Goal: Task Accomplishment & Management: Manage account settings

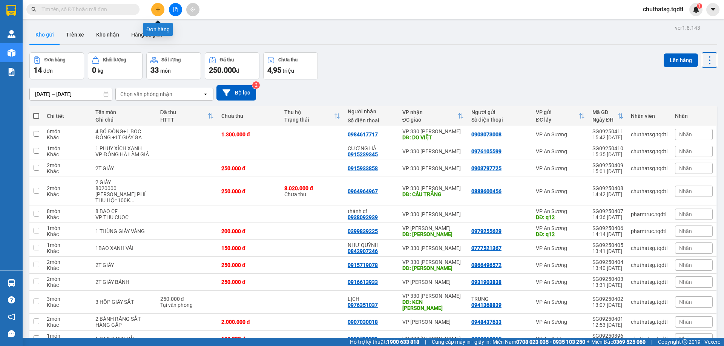
click at [157, 6] on button at bounding box center [157, 9] width 13 height 13
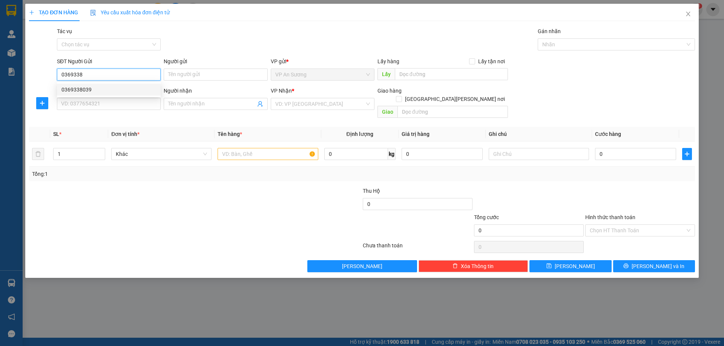
click at [81, 88] on div "0369338039" at bounding box center [108, 90] width 95 height 8
type input "0369338039"
type input "0383113676"
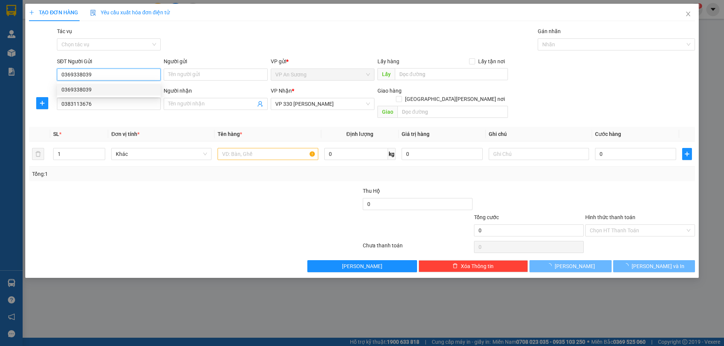
type input "100.000"
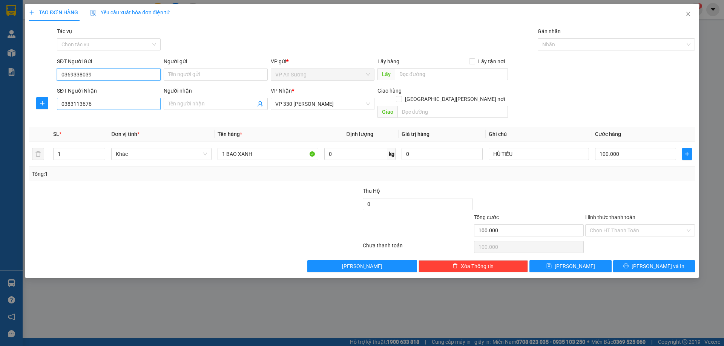
type input "0369338039"
click at [93, 105] on input "0383113676" at bounding box center [109, 104] width 104 height 12
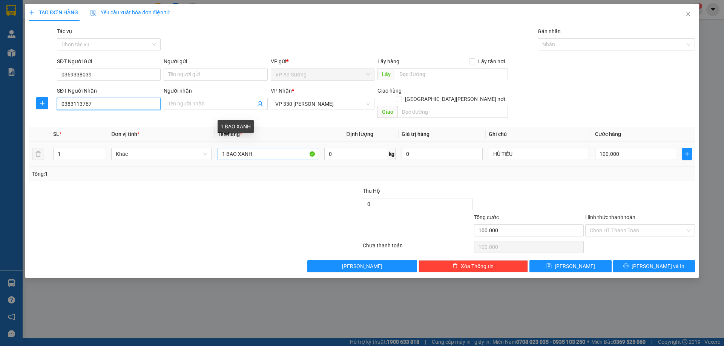
type input "0383113767"
click at [261, 148] on input "1 BAO XANH" at bounding box center [267, 154] width 100 height 12
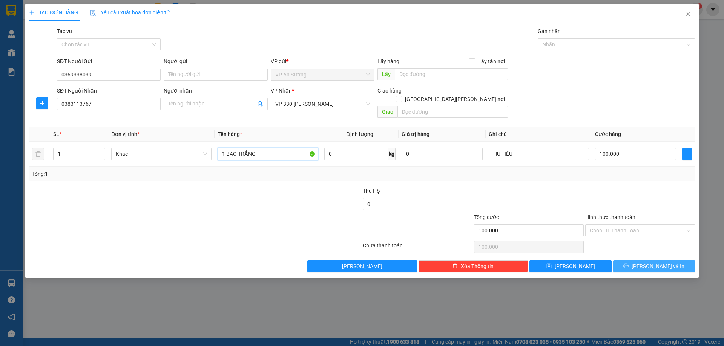
type input "1 BAO TRẮNG"
click at [658, 262] on span "[PERSON_NAME] và In" at bounding box center [657, 266] width 53 height 8
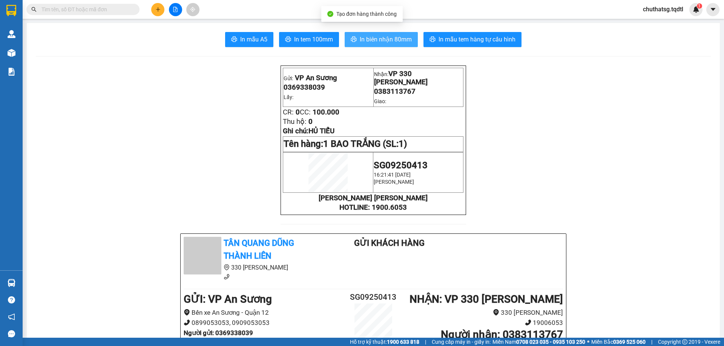
click at [373, 38] on span "In biên nhận 80mm" at bounding box center [385, 39] width 52 height 9
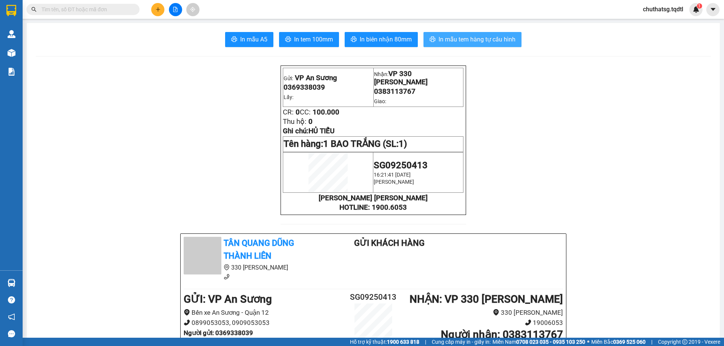
click at [467, 37] on span "In mẫu tem hàng tự cấu hình" at bounding box center [476, 39] width 77 height 9
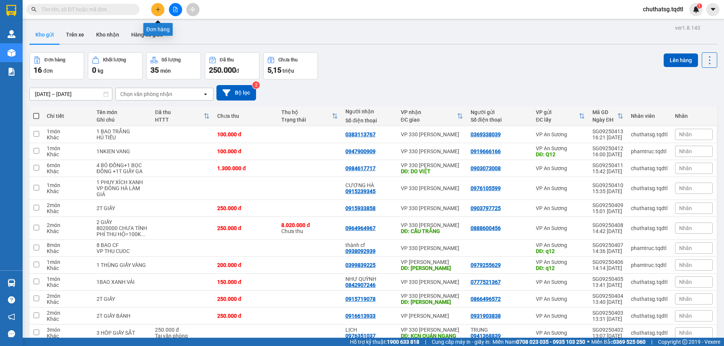
click at [155, 7] on icon "plus" at bounding box center [157, 9] width 5 height 5
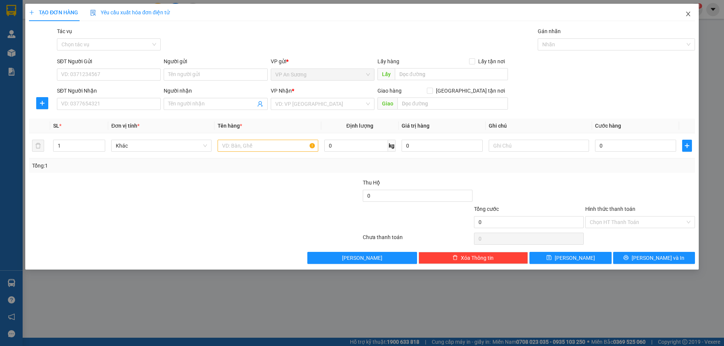
click at [686, 11] on span "Close" at bounding box center [687, 14] width 21 height 21
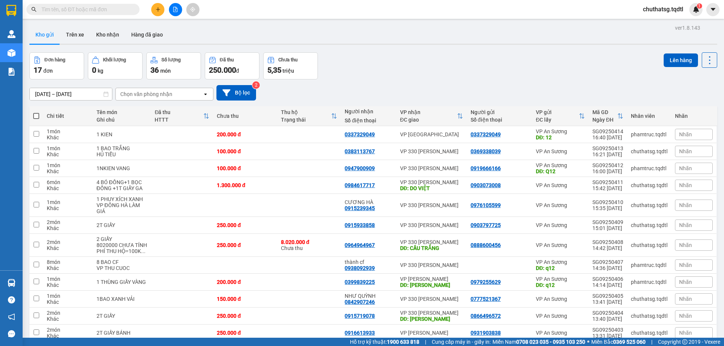
click at [108, 8] on input "text" at bounding box center [85, 9] width 89 height 8
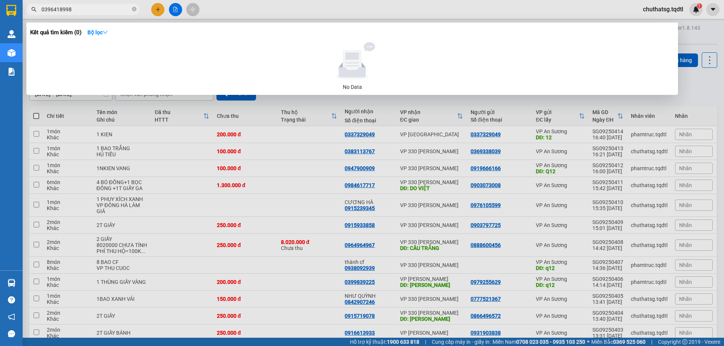
type input "0396418998"
click at [176, 60] on div at bounding box center [352, 61] width 638 height 38
click at [175, 6] on div at bounding box center [362, 173] width 724 height 346
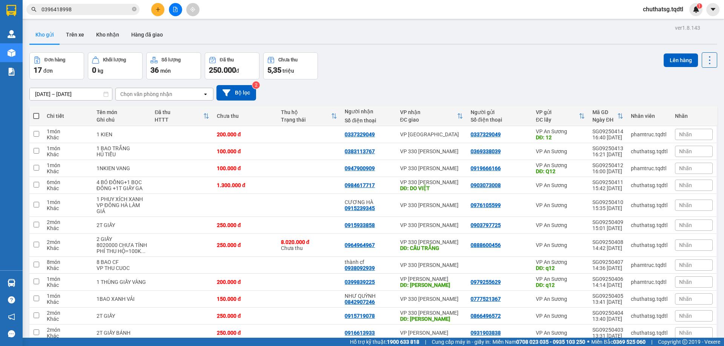
scroll to position [38, 0]
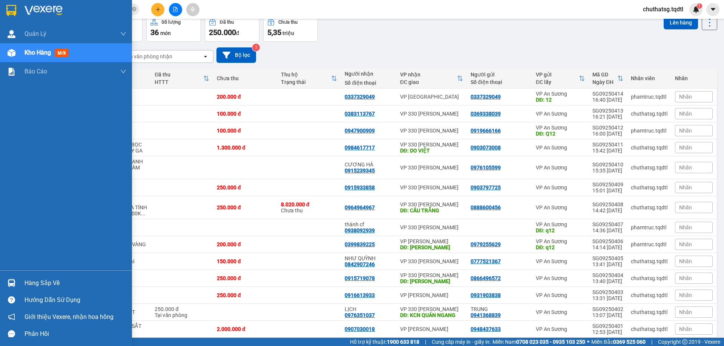
click at [37, 49] on span "Kho hàng" at bounding box center [37, 52] width 26 height 7
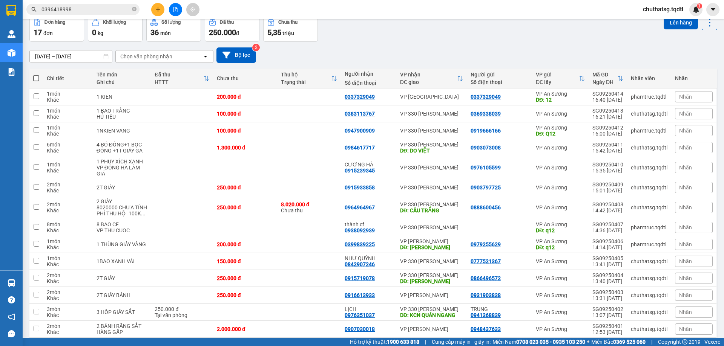
scroll to position [0, 0]
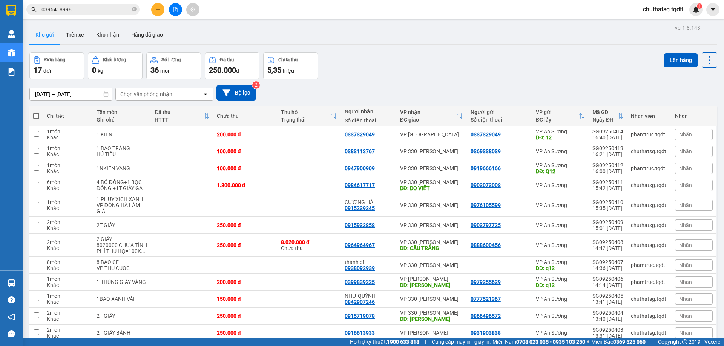
click at [136, 7] on span "0396418998" at bounding box center [82, 9] width 113 height 11
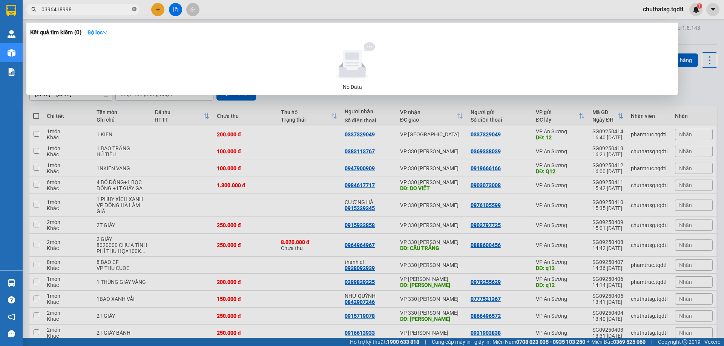
click at [133, 8] on icon "close-circle" at bounding box center [134, 9] width 5 height 5
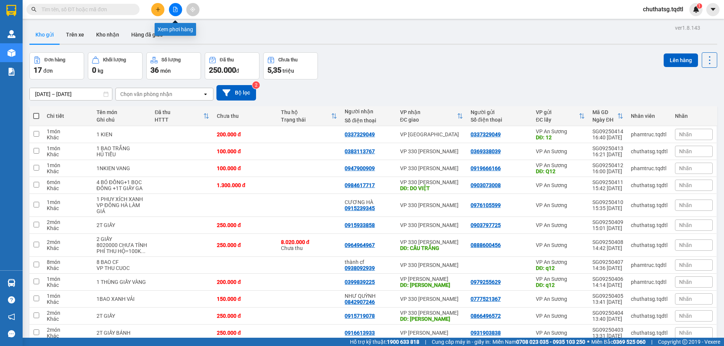
click at [173, 8] on icon "file-add" at bounding box center [175, 9] width 5 height 5
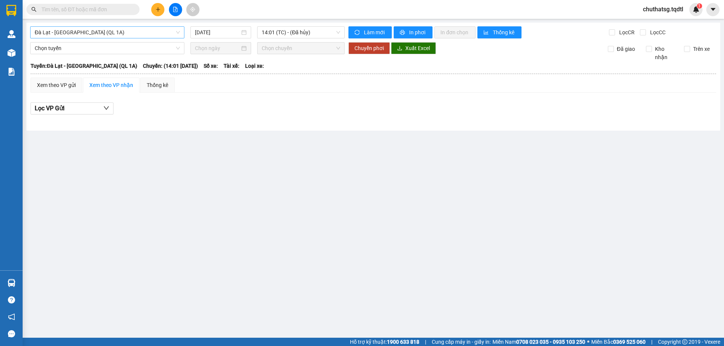
drag, startPoint x: 106, startPoint y: 45, endPoint x: 111, endPoint y: 35, distance: 11.1
click at [106, 43] on span "Chọn tuyến" at bounding box center [107, 48] width 145 height 11
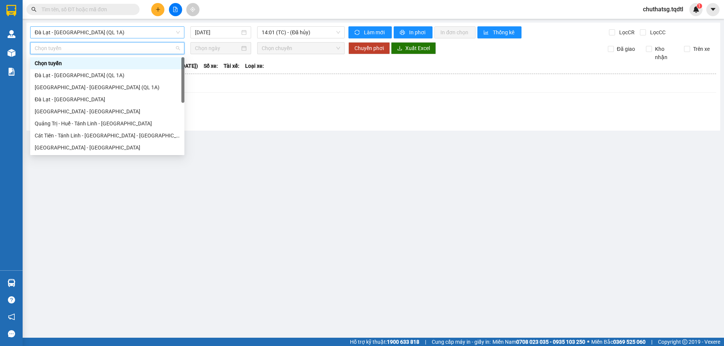
click at [111, 35] on span "Đà Lạt - [GEOGRAPHIC_DATA] (QL 1A)" at bounding box center [107, 32] width 145 height 11
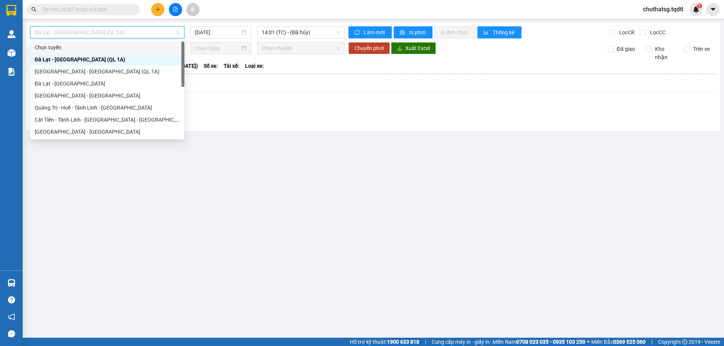
scroll to position [113, 0]
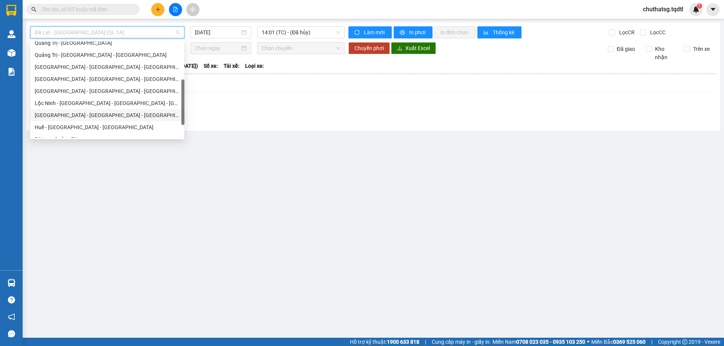
click at [219, 163] on main "[GEOGRAPHIC_DATA] - [GEOGRAPHIC_DATA] (QL 1A) [DATE] 14:01 (TC) - (Đã hủy) Làm …" at bounding box center [362, 169] width 724 height 338
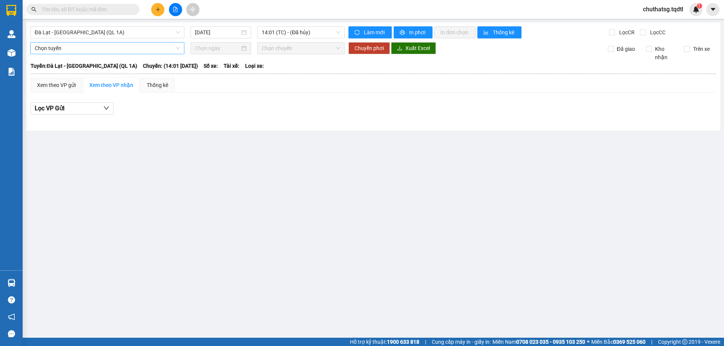
click at [126, 54] on div "Chọn tuyến" at bounding box center [107, 48] width 154 height 12
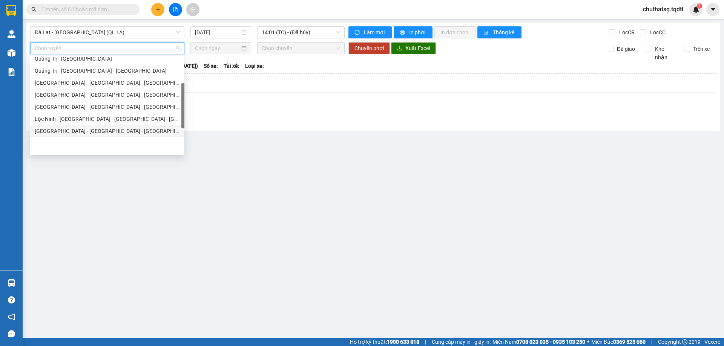
scroll to position [75, 0]
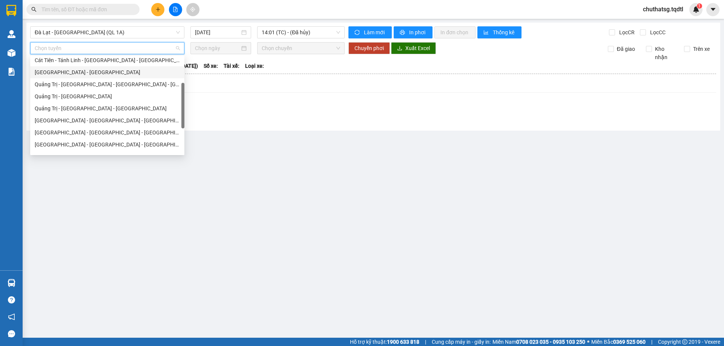
click at [64, 71] on div "[GEOGRAPHIC_DATA] - [GEOGRAPHIC_DATA]" at bounding box center [107, 72] width 145 height 8
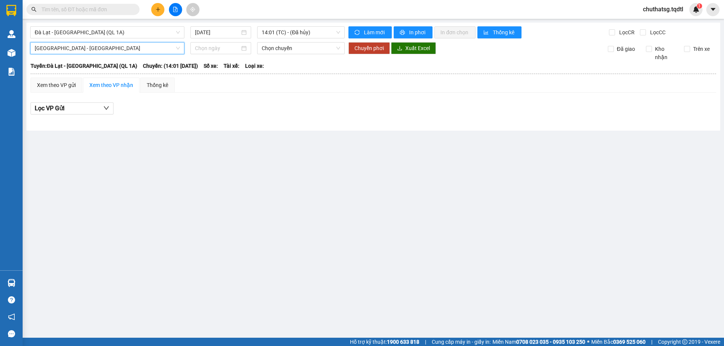
click at [251, 34] on div "[DATE]" at bounding box center [220, 32] width 67 height 12
click at [238, 30] on input "[DATE]" at bounding box center [217, 32] width 45 height 8
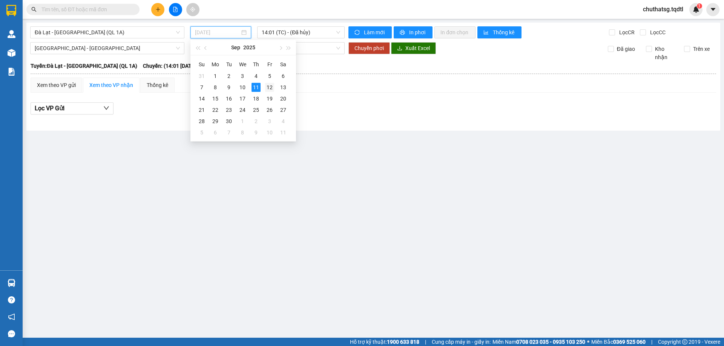
click at [266, 88] on div "12" at bounding box center [269, 87] width 9 height 9
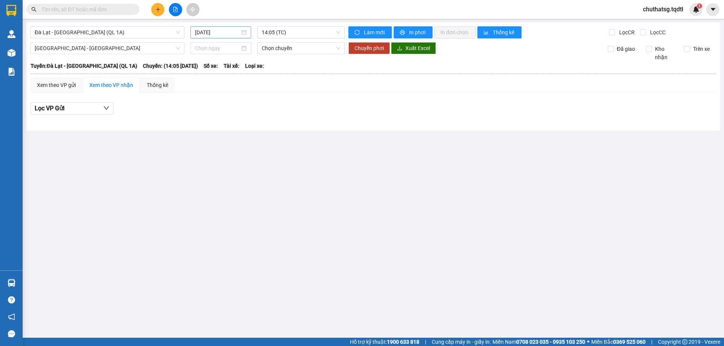
click at [235, 38] on div "[DATE]" at bounding box center [220, 32] width 61 height 12
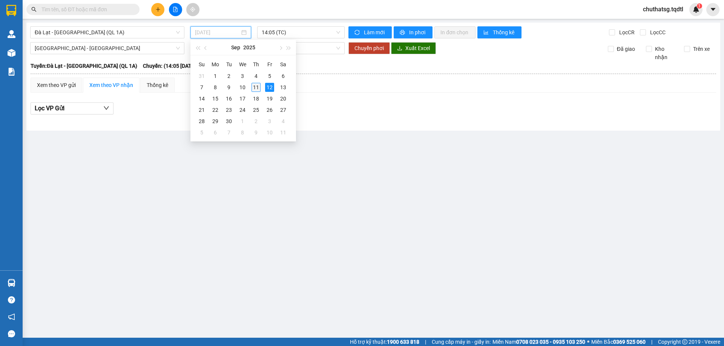
click at [252, 89] on div "11" at bounding box center [255, 87] width 9 height 9
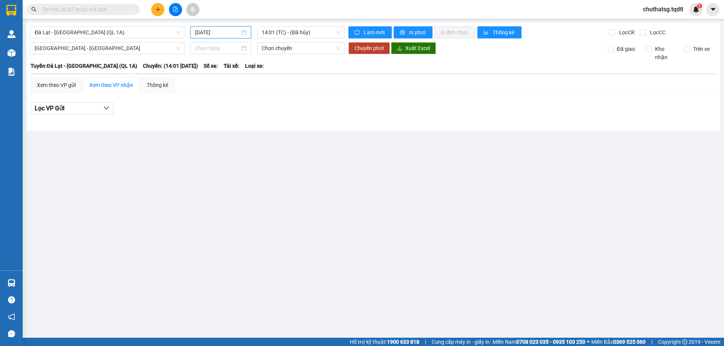
drag, startPoint x: 285, startPoint y: 24, endPoint x: 268, endPoint y: 35, distance: 20.3
click at [285, 24] on div "[GEOGRAPHIC_DATA] - [GEOGRAPHIC_DATA] (QL 1A) [DATE] 14:01 (TC) - (Đã hủy) Làm …" at bounding box center [372, 77] width 693 height 108
click at [225, 40] on div "[GEOGRAPHIC_DATA] - [GEOGRAPHIC_DATA] (QL 1A) [DATE] 14:01 (TC) - (Đã hủy) Làm …" at bounding box center [372, 77] width 693 height 108
click at [261, 32] on div "14:01 (TC) - (Đã hủy)" at bounding box center [300, 32] width 87 height 12
click at [239, 40] on div "[GEOGRAPHIC_DATA] - [GEOGRAPHIC_DATA] (QL 1A) [DATE] 14:01 (TC) - (Đã hủy) Làm …" at bounding box center [372, 77] width 693 height 108
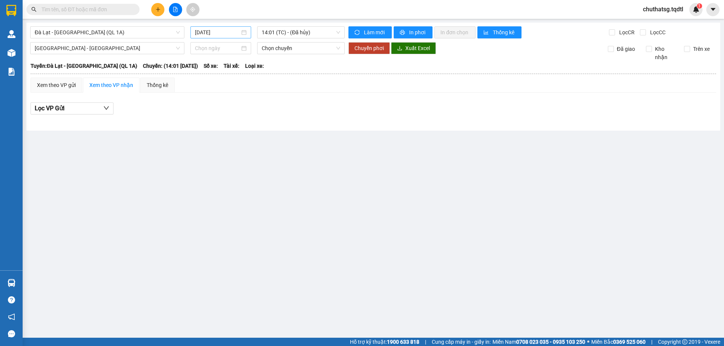
drag, startPoint x: 229, startPoint y: 31, endPoint x: 235, endPoint y: 58, distance: 28.1
click at [228, 31] on input "[DATE]" at bounding box center [217, 32] width 45 height 8
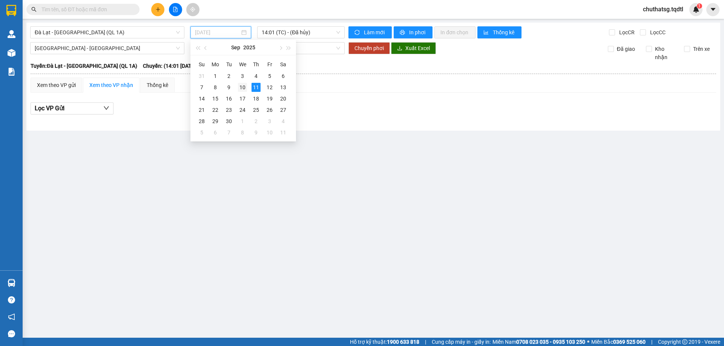
click at [245, 89] on div "10" at bounding box center [242, 87] width 9 height 9
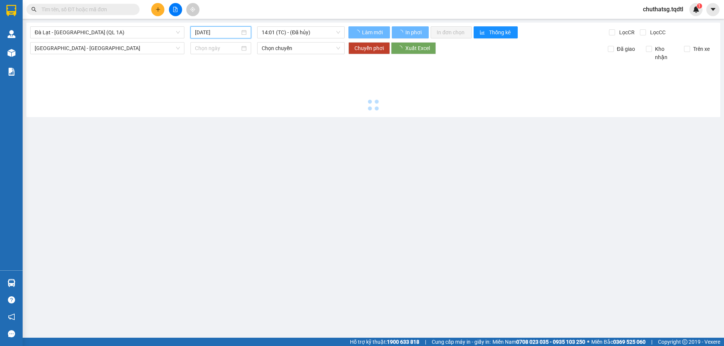
type input "[DATE]"
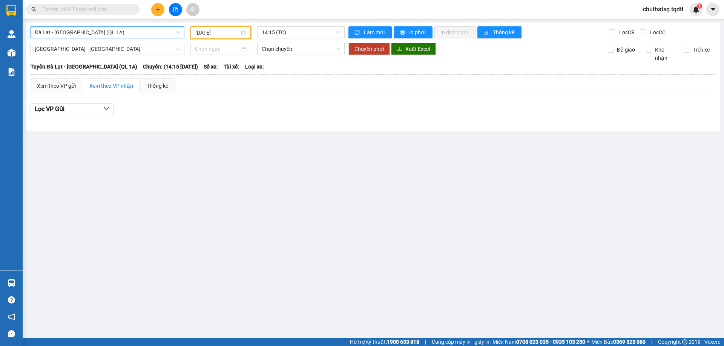
click at [109, 37] on span "Đà Lạt - [GEOGRAPHIC_DATA] (QL 1A)" at bounding box center [107, 32] width 145 height 11
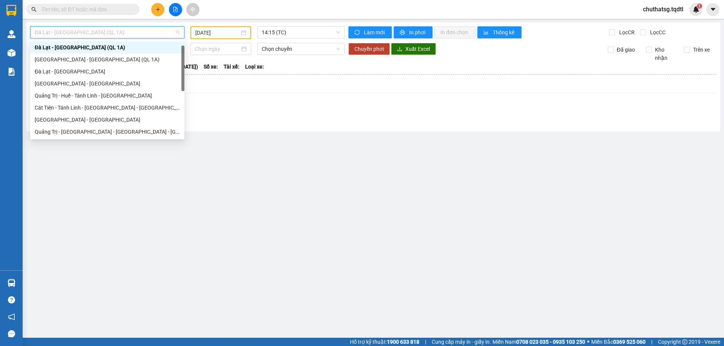
click at [109, 37] on span "Đà Lạt - [GEOGRAPHIC_DATA] (QL 1A)" at bounding box center [107, 32] width 145 height 11
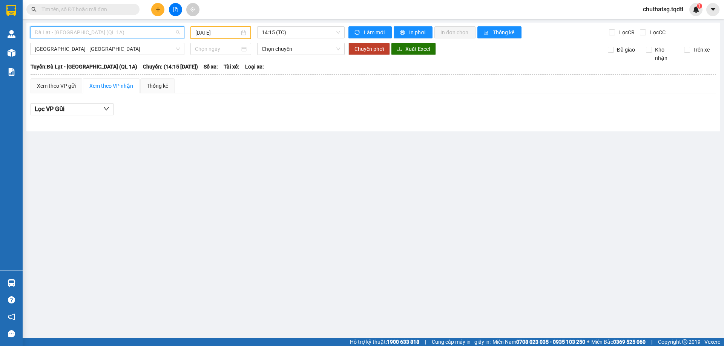
click at [109, 37] on span "Đà Lạt - [GEOGRAPHIC_DATA] (QL 1A)" at bounding box center [107, 32] width 145 height 11
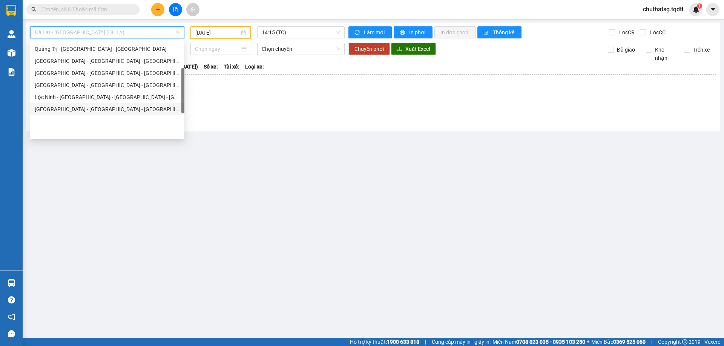
scroll to position [81, 0]
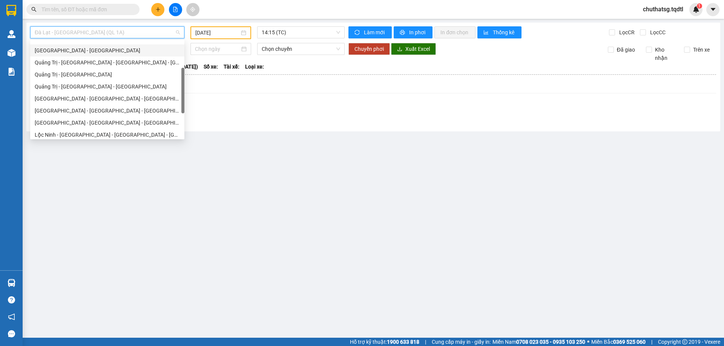
click at [64, 54] on div "[GEOGRAPHIC_DATA] - [GEOGRAPHIC_DATA]" at bounding box center [107, 50] width 145 height 8
type input "[DATE]"
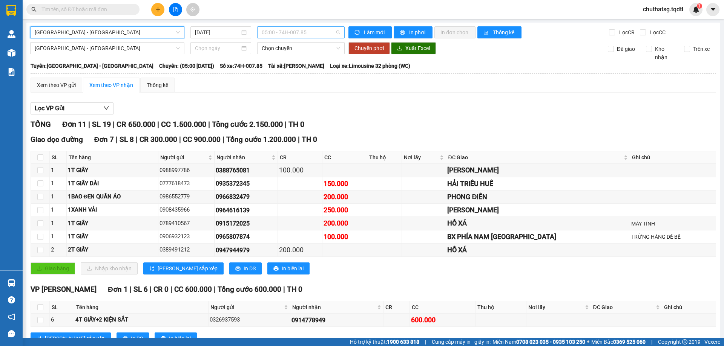
click at [329, 38] on span "05:00 - 74H-007.85" at bounding box center [301, 32] width 78 height 11
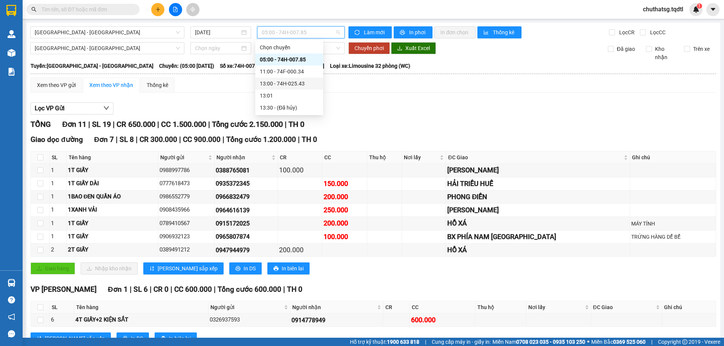
click at [304, 82] on div "13:00 - 74H-025.43" at bounding box center [289, 84] width 59 height 8
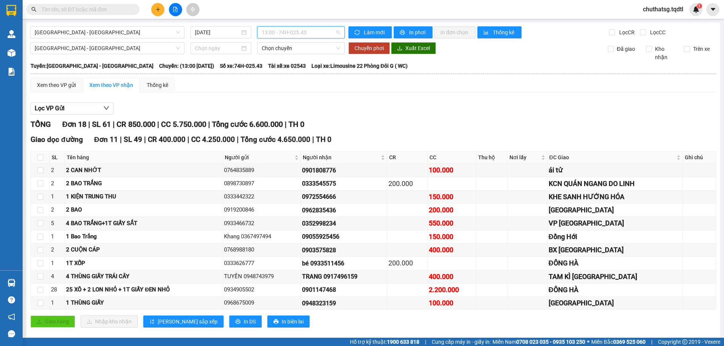
click at [295, 37] on span "13:00 - 74H-025.43" at bounding box center [301, 32] width 78 height 11
click at [292, 77] on div "11:00 - 74F-000.34" at bounding box center [289, 72] width 68 height 12
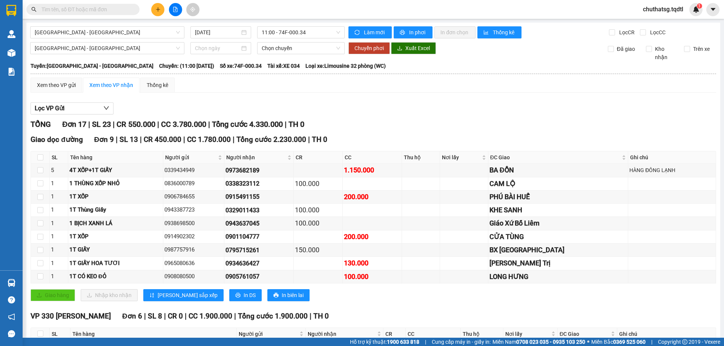
click at [121, 7] on input "text" at bounding box center [85, 9] width 89 height 8
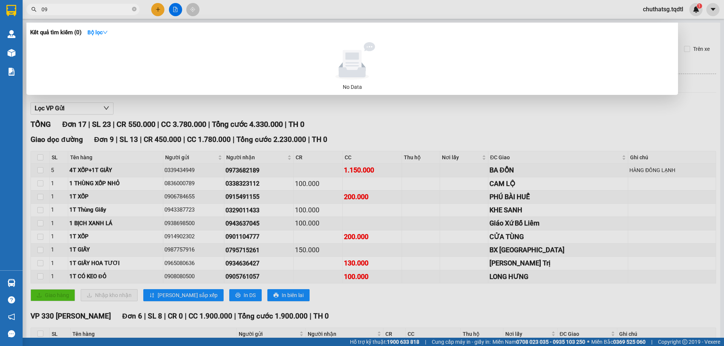
type input "0"
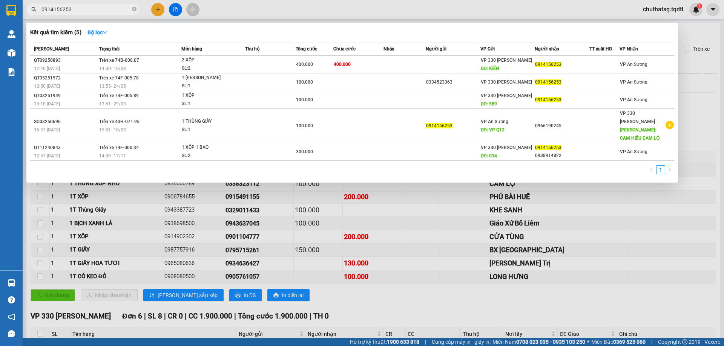
type input "0914156253"
click at [407, 306] on div at bounding box center [362, 173] width 724 height 346
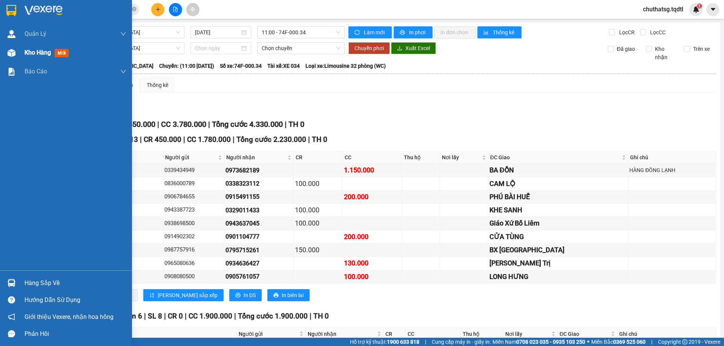
click at [45, 49] on span "Kho hàng" at bounding box center [37, 52] width 26 height 7
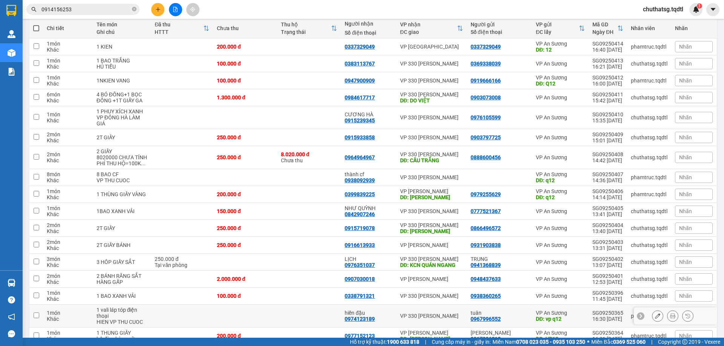
scroll to position [125, 0]
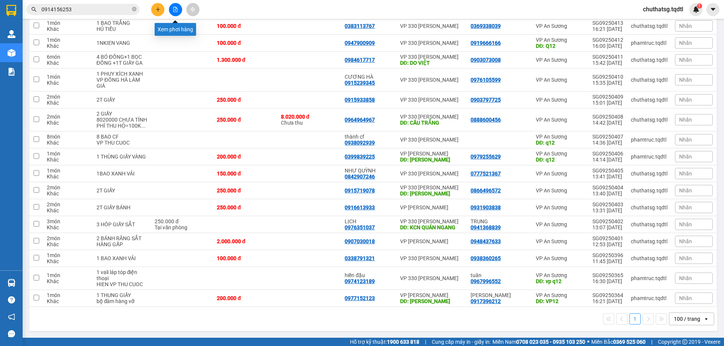
click at [174, 7] on icon "file-add" at bounding box center [175, 9] width 4 height 5
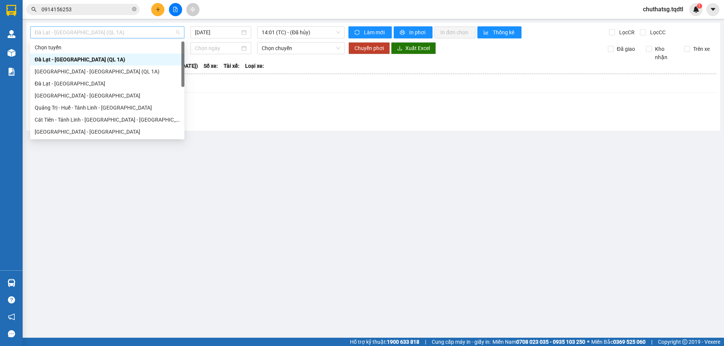
click at [123, 27] on span "Đà Lạt - [GEOGRAPHIC_DATA] (QL 1A)" at bounding box center [107, 32] width 145 height 11
type input "q"
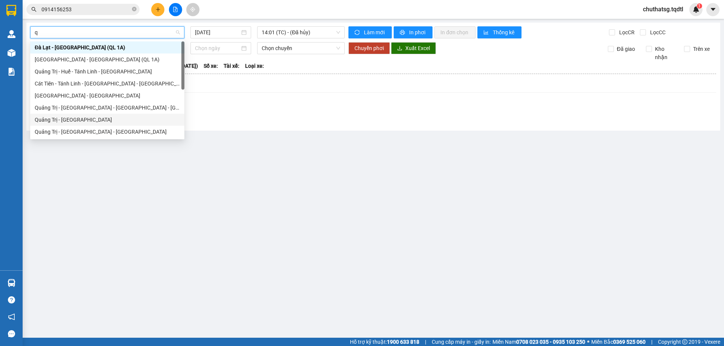
click at [60, 118] on div "Quảng Trị - [GEOGRAPHIC_DATA]" at bounding box center [107, 120] width 145 height 8
type input "[DATE]"
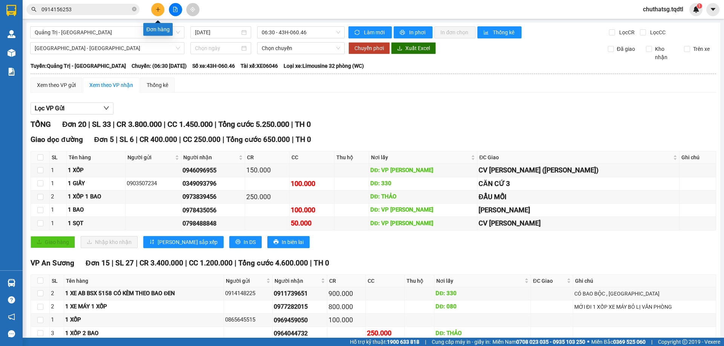
click at [156, 10] on icon "plus" at bounding box center [157, 9] width 5 height 5
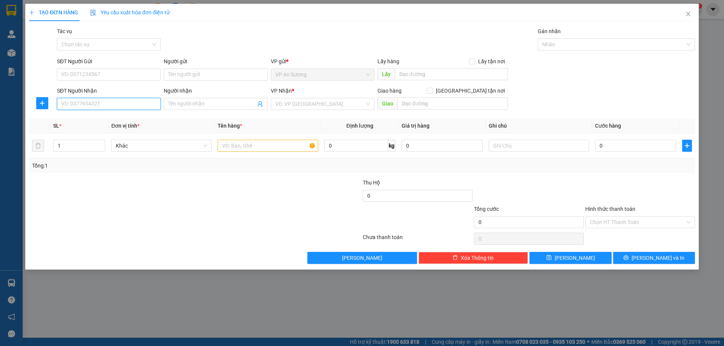
click at [96, 106] on input "SĐT Người Nhận" at bounding box center [109, 104] width 104 height 12
click at [74, 116] on div "0388765081" at bounding box center [108, 119] width 95 height 8
type input "0388765081"
type input "[PERSON_NAME]"
type input "100.000"
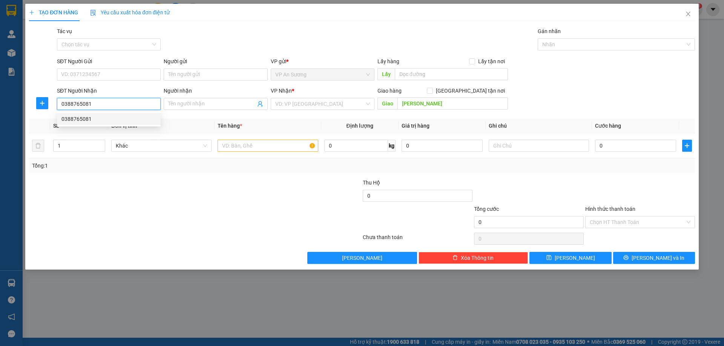
type input "100.000"
type input "0388765081"
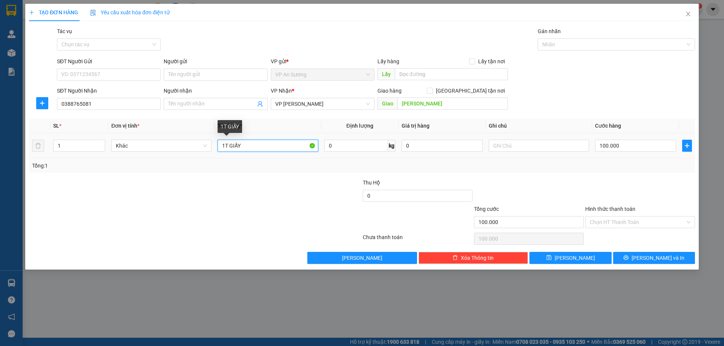
click at [255, 147] on input "1T GIẤY" at bounding box center [267, 146] width 100 height 12
type input "1"
type input "1 CUỘN TRÒN"
click at [639, 147] on input "100.000" at bounding box center [635, 146] width 81 height 12
type input "0"
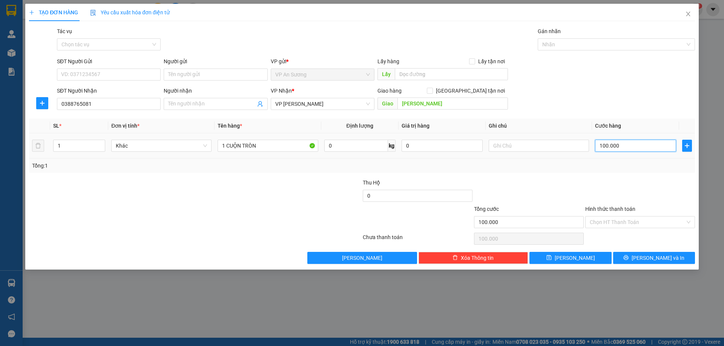
type input "0"
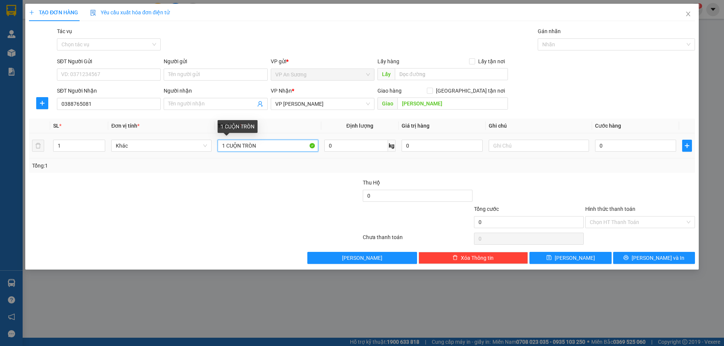
click at [270, 147] on input "1 CUỘN TRÒN" at bounding box center [267, 146] width 100 height 12
type input "1 CUỘN TRÒN ỐNG"
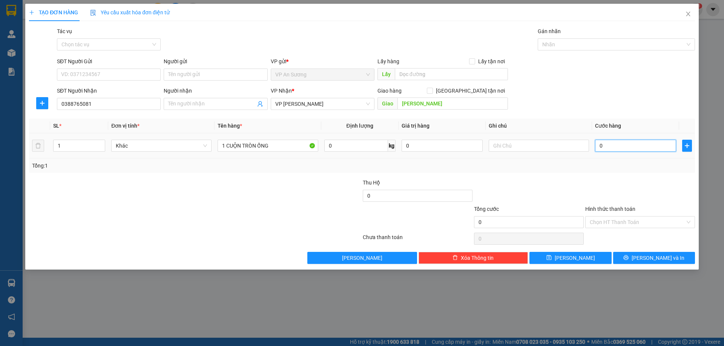
click at [615, 142] on input "0" at bounding box center [635, 146] width 81 height 12
type input "0"
type input "3"
type input "03"
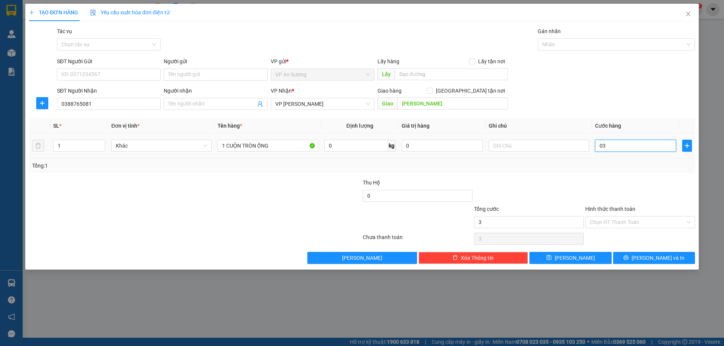
type input "30"
type input "030"
type input "300"
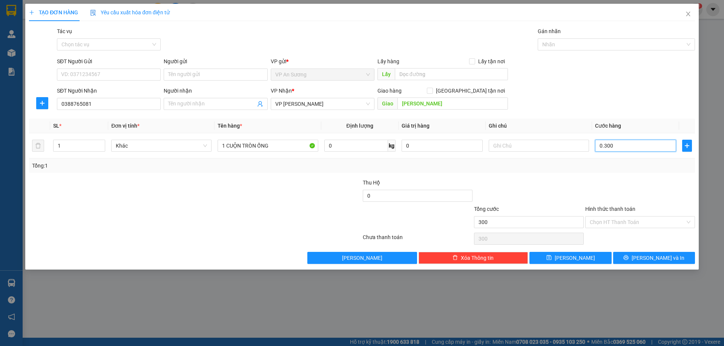
type input "0.300"
type input "300.000"
click at [605, 184] on div at bounding box center [639, 192] width 111 height 26
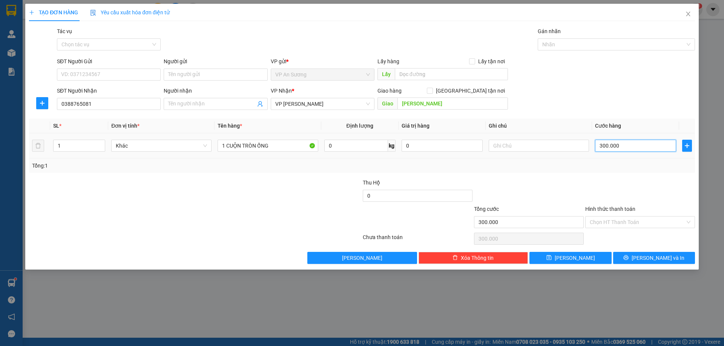
click at [639, 147] on input "300.000" at bounding box center [635, 146] width 81 height 12
type input "0"
type input "2"
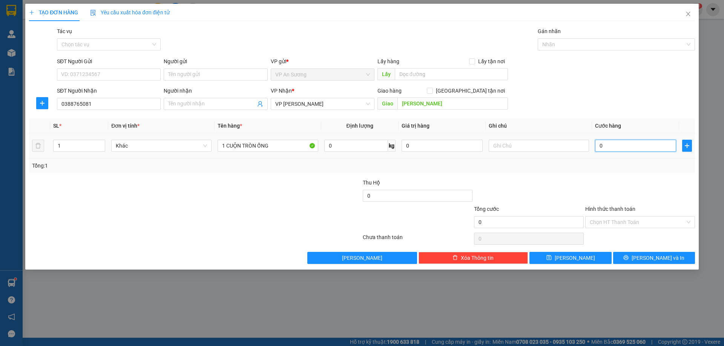
type input "2"
type input "02"
type input "25"
type input "025"
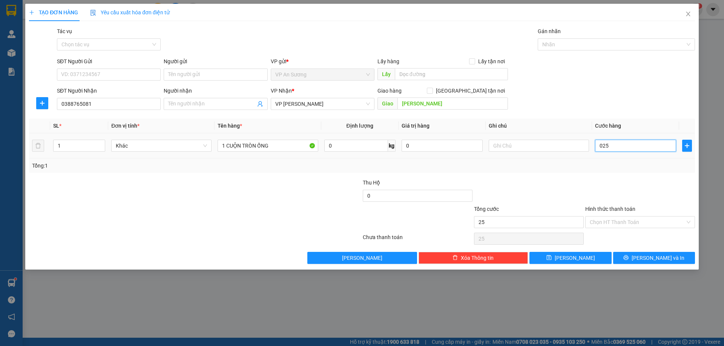
type input "250"
type input "0.250"
type input "250.000"
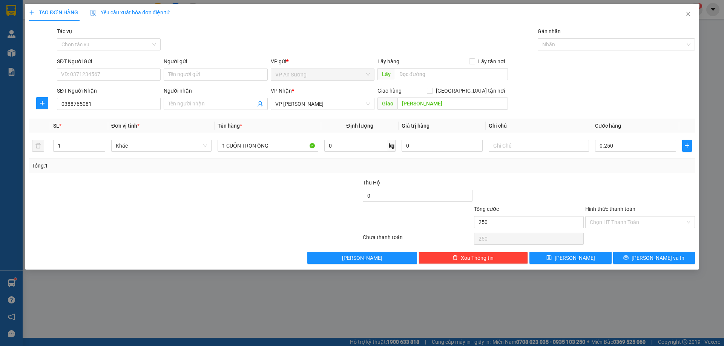
type input "250.000"
click at [614, 168] on div "Tổng: 1" at bounding box center [361, 166] width 659 height 8
click at [608, 208] on label "Hình thức thanh toán" at bounding box center [610, 209] width 50 height 6
click at [608, 217] on input "Hình thức thanh toán" at bounding box center [636, 222] width 95 height 11
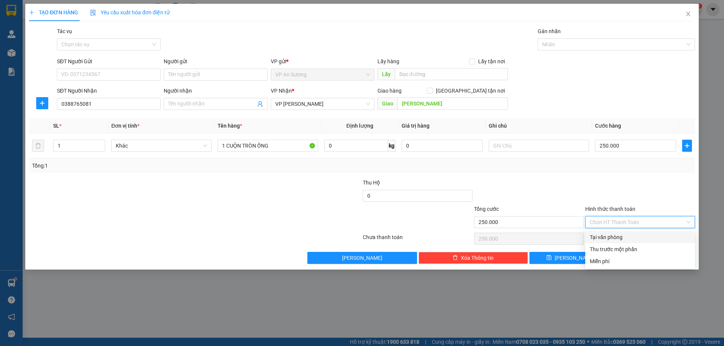
click at [611, 237] on div "Tại văn phòng" at bounding box center [639, 237] width 101 height 8
type input "0"
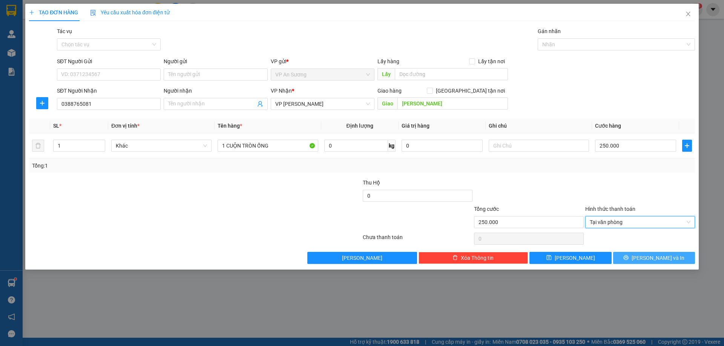
click at [668, 256] on span "[PERSON_NAME] và In" at bounding box center [657, 258] width 53 height 8
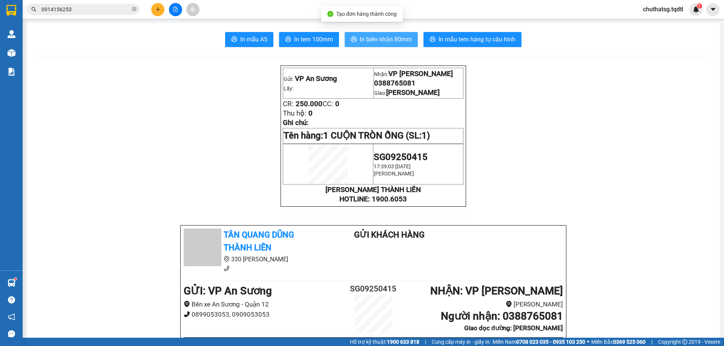
click at [383, 37] on span "In biên nhận 80mm" at bounding box center [385, 39] width 52 height 9
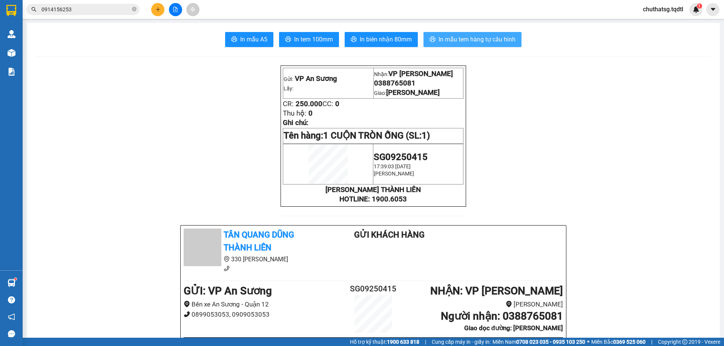
click at [468, 41] on span "In mẫu tem hàng tự cấu hình" at bounding box center [476, 39] width 77 height 9
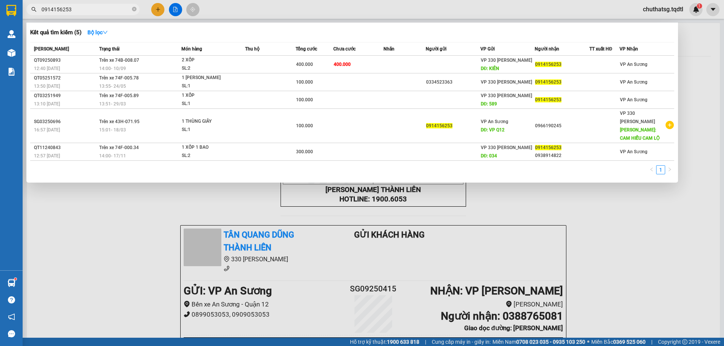
click at [96, 11] on input "0914156253" at bounding box center [85, 9] width 89 height 8
type input "0"
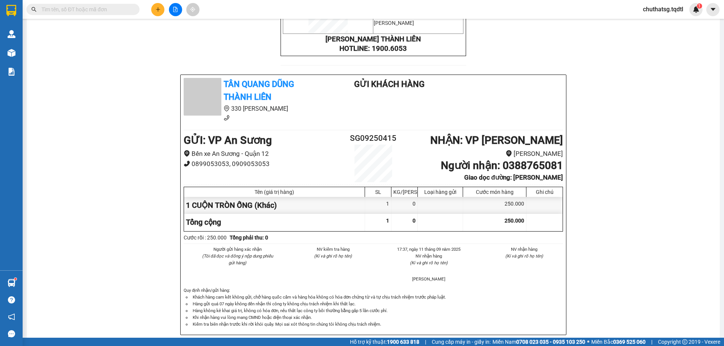
scroll to position [188, 0]
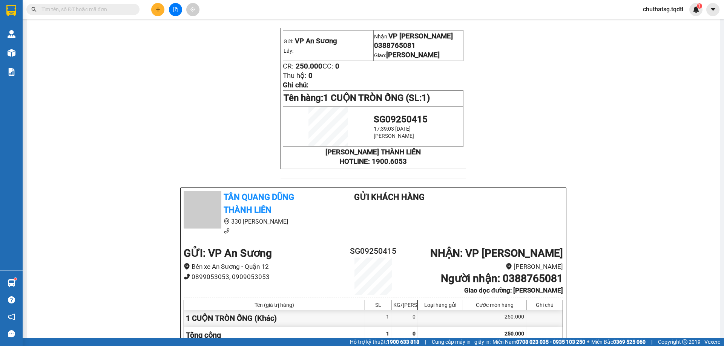
scroll to position [0, 0]
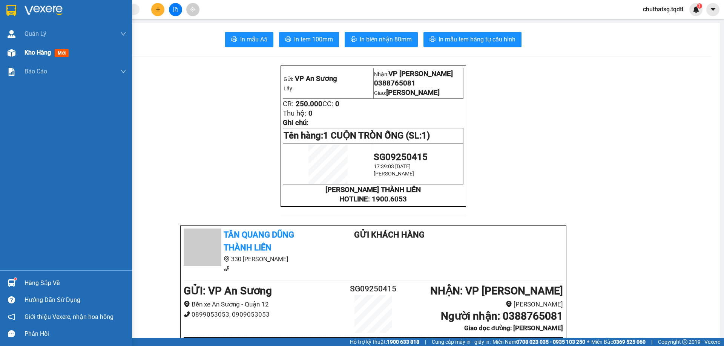
click at [28, 49] on span "Kho hàng" at bounding box center [37, 52] width 26 height 7
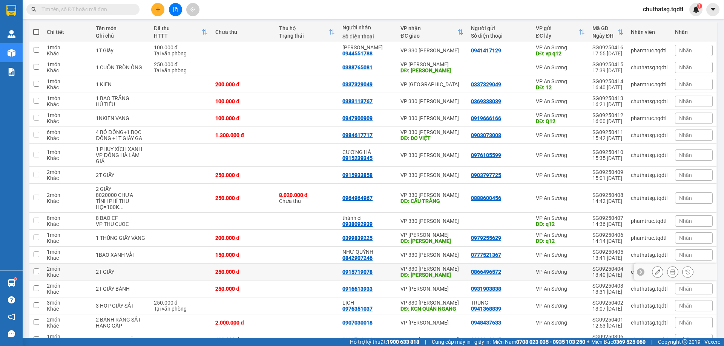
scroll to position [122, 0]
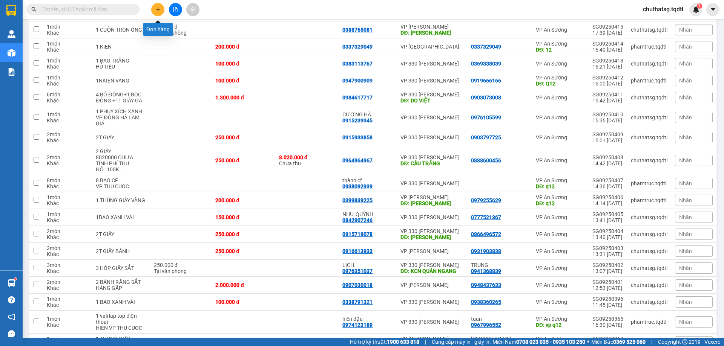
click at [156, 6] on button at bounding box center [157, 9] width 13 height 13
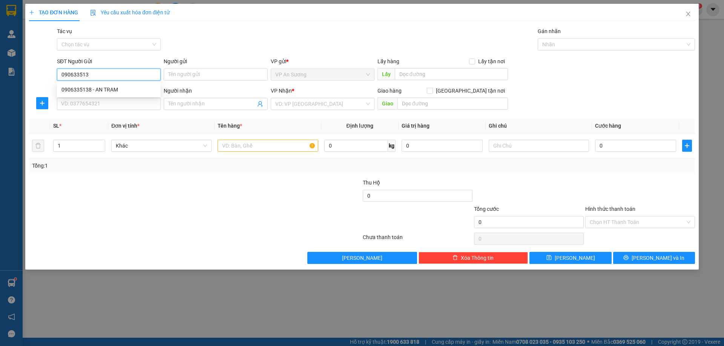
type input "0906335138"
click at [74, 89] on div "0906335138 - AN TRAM" at bounding box center [108, 90] width 95 height 8
type input "AN TRAM"
type input "0901123688"
type input "[PERSON_NAME]"
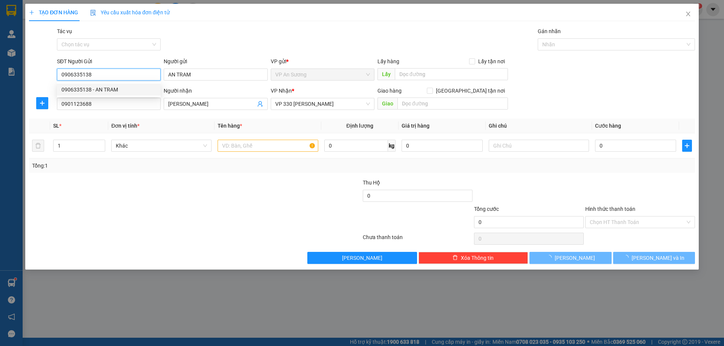
type input "150.000"
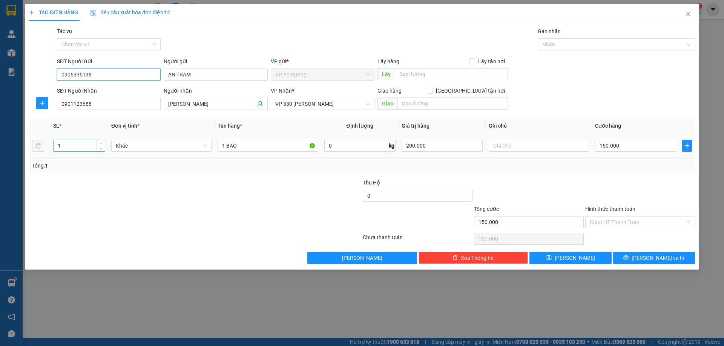
type input "0906335138"
click at [67, 149] on input "1" at bounding box center [79, 145] width 51 height 11
type input "2"
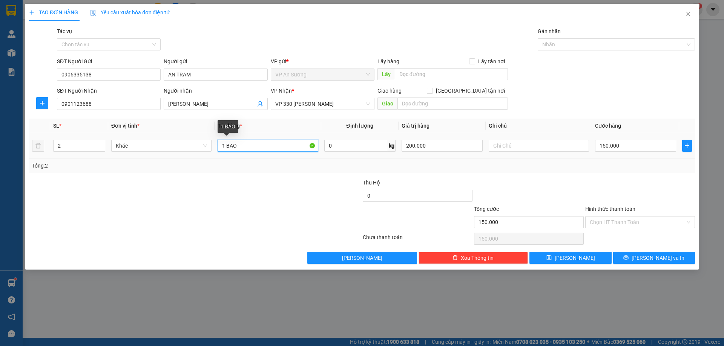
click at [245, 144] on input "1 BAO" at bounding box center [267, 146] width 100 height 12
type input "1"
type input "2 BAO ĐEN"
type input "0"
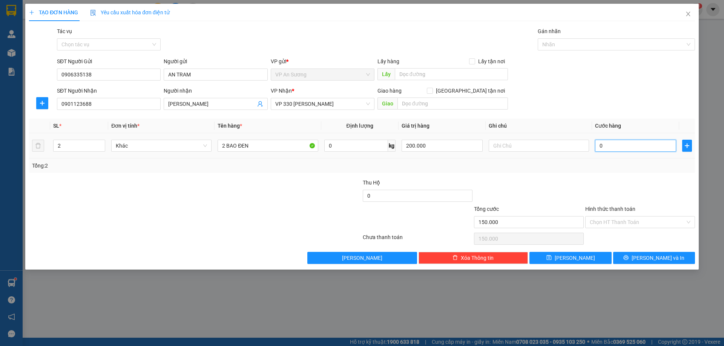
type input "0"
type input "3"
type input "03"
type input "30"
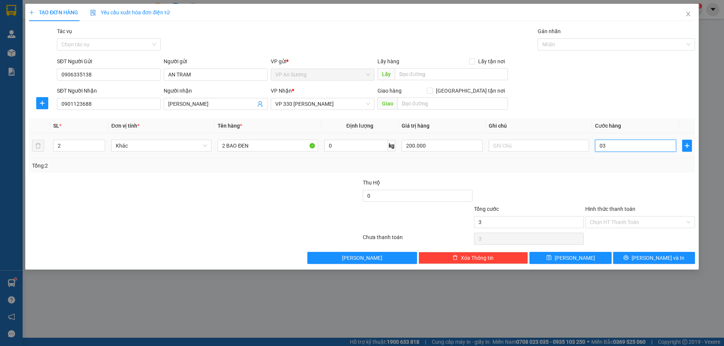
type input "30"
type input "030"
type input "300"
type input "0.300"
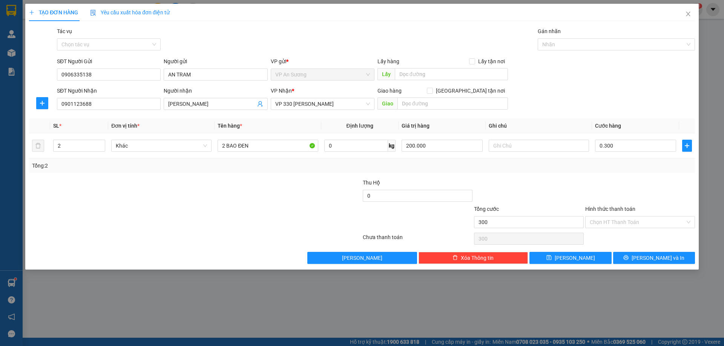
type input "300.000"
drag, startPoint x: 592, startPoint y: 173, endPoint x: 596, endPoint y: 173, distance: 4.5
click at [592, 173] on div "Transit Pickup Surcharge Ids Transit Deliver Surcharge Ids Transit Deliver Surc…" at bounding box center [361, 145] width 665 height 237
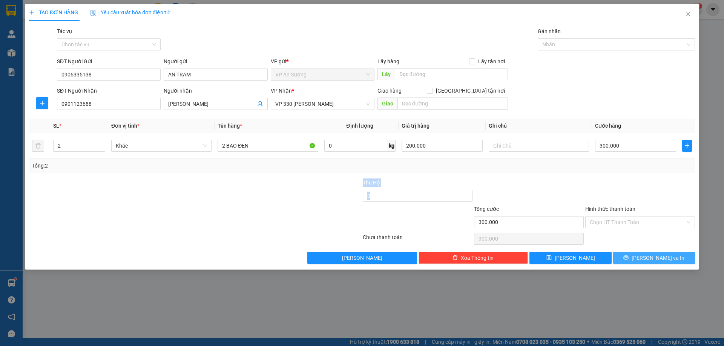
click at [651, 256] on span "[PERSON_NAME] và In" at bounding box center [657, 258] width 53 height 8
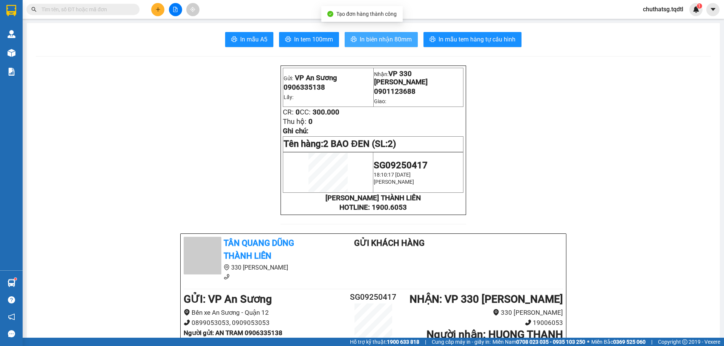
click at [379, 40] on span "In biên nhận 80mm" at bounding box center [385, 39] width 52 height 9
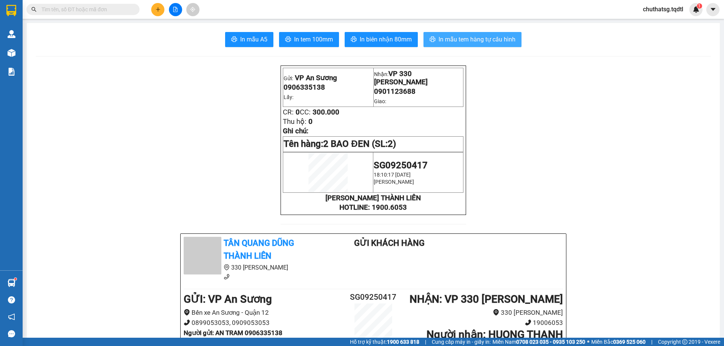
click at [459, 36] on span "In mẫu tem hàng tự cấu hình" at bounding box center [476, 39] width 77 height 9
click at [98, 10] on input "text" at bounding box center [85, 9] width 89 height 8
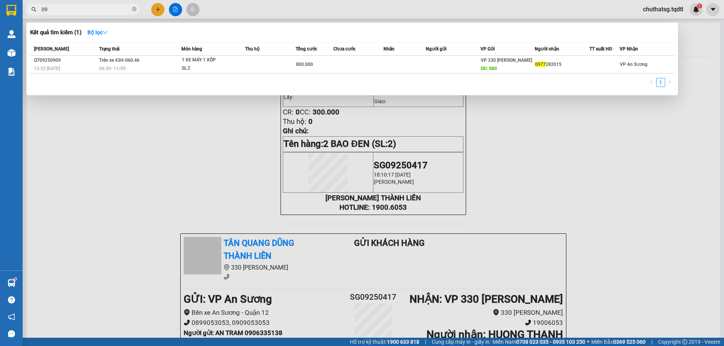
type input "0"
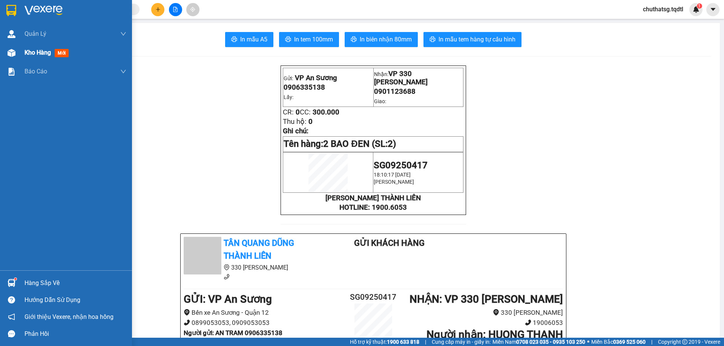
click at [34, 50] on span "Kho hàng" at bounding box center [37, 52] width 26 height 7
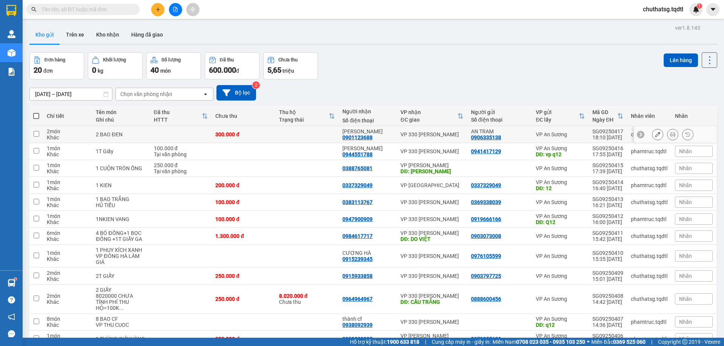
drag, startPoint x: 35, startPoint y: 132, endPoint x: 44, endPoint y: 132, distance: 8.3
click at [36, 132] on input "checkbox" at bounding box center [37, 134] width 6 height 6
checkbox input "true"
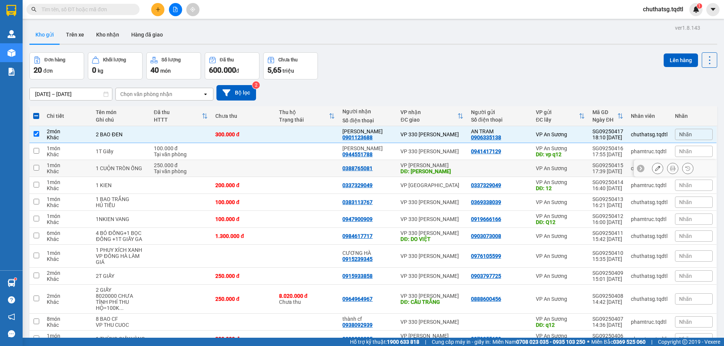
click at [36, 166] on input "checkbox" at bounding box center [37, 168] width 6 height 6
checkbox input "true"
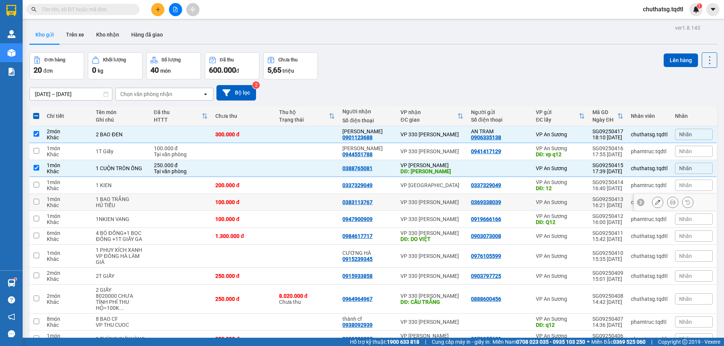
click at [36, 202] on input "checkbox" at bounding box center [37, 202] width 6 height 6
checkbox input "true"
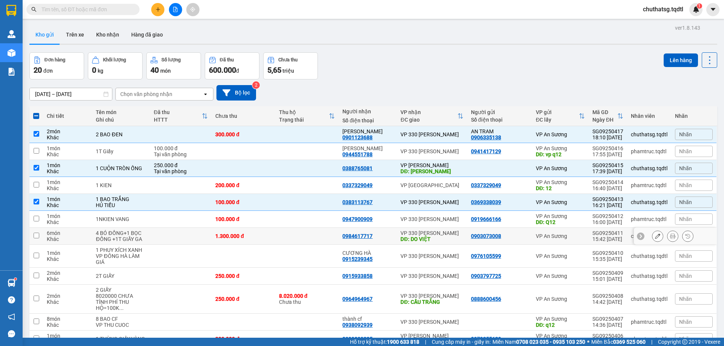
click at [35, 236] on input "checkbox" at bounding box center [37, 236] width 6 height 6
checkbox input "true"
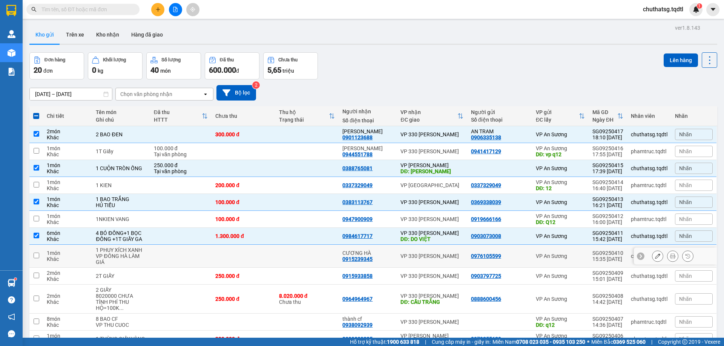
click at [36, 255] on input "checkbox" at bounding box center [37, 256] width 6 height 6
checkbox input "true"
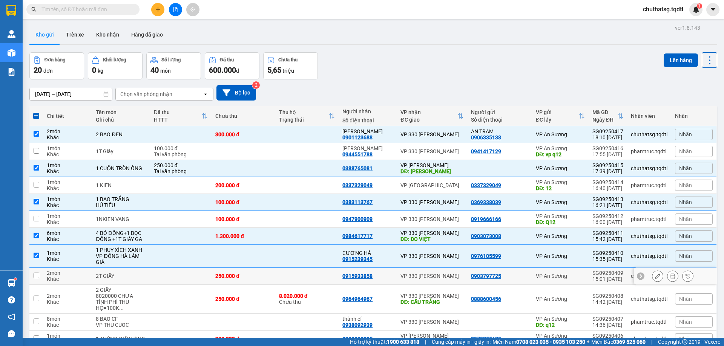
drag, startPoint x: 35, startPoint y: 275, endPoint x: 98, endPoint y: 292, distance: 65.2
click at [37, 275] on input "checkbox" at bounding box center [37, 276] width 6 height 6
checkbox input "true"
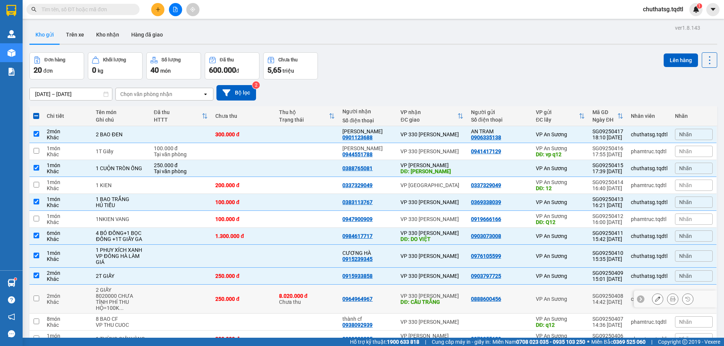
click at [36, 296] on input "checkbox" at bounding box center [37, 299] width 6 height 6
checkbox input "true"
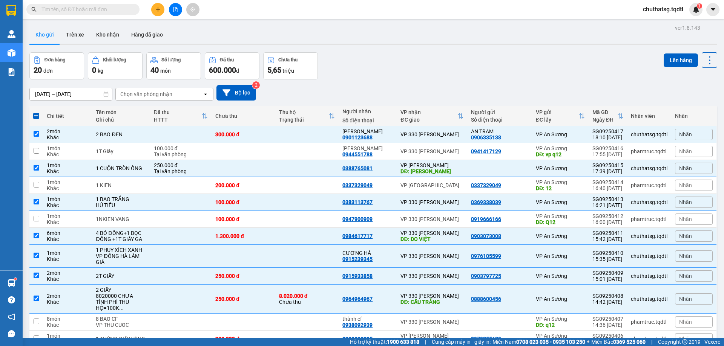
checkbox input "true"
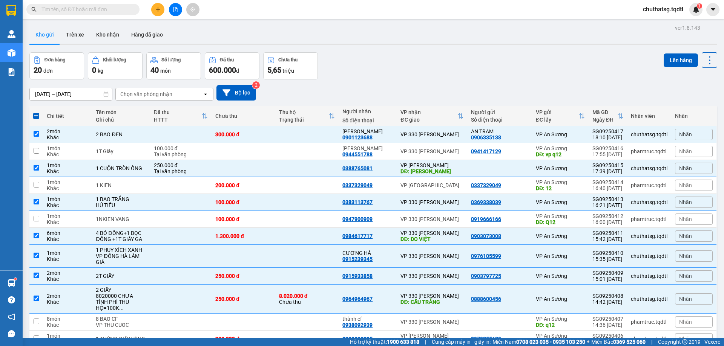
checkbox input "true"
drag, startPoint x: 37, startPoint y: 266, endPoint x: 80, endPoint y: 266, distance: 43.0
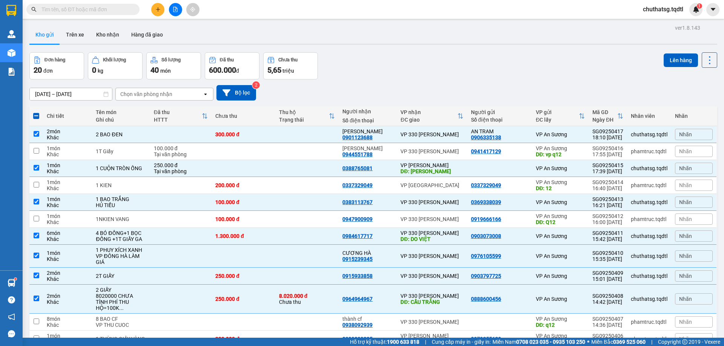
checkbox input "true"
click at [675, 58] on button "Lên hàng" at bounding box center [680, 61] width 34 height 14
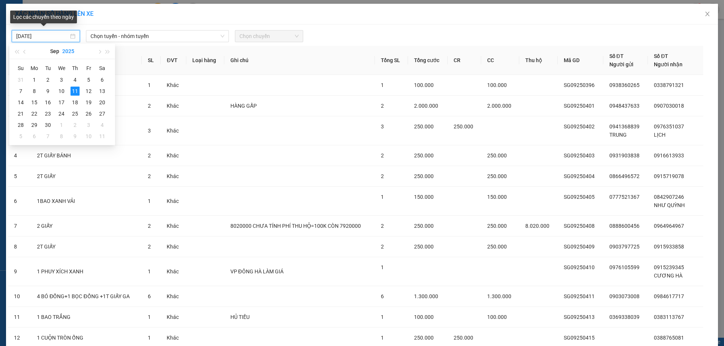
drag, startPoint x: 50, startPoint y: 35, endPoint x: 63, endPoint y: 48, distance: 18.4
click at [50, 36] on input "[DATE]" at bounding box center [42, 36] width 52 height 8
drag, startPoint x: 88, startPoint y: 90, endPoint x: 88, endPoint y: 72, distance: 18.5
click at [88, 89] on div "12" at bounding box center [88, 91] width 9 height 9
type input "[DATE]"
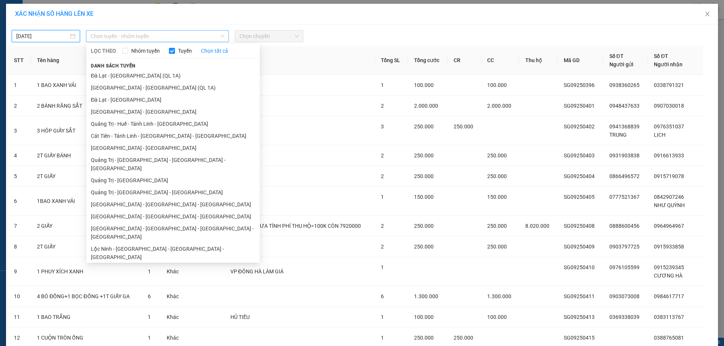
click at [174, 36] on span "Chọn tuyến - nhóm tuyến" at bounding box center [157, 36] width 134 height 11
click at [136, 147] on li "[GEOGRAPHIC_DATA] - [GEOGRAPHIC_DATA]" at bounding box center [172, 148] width 173 height 12
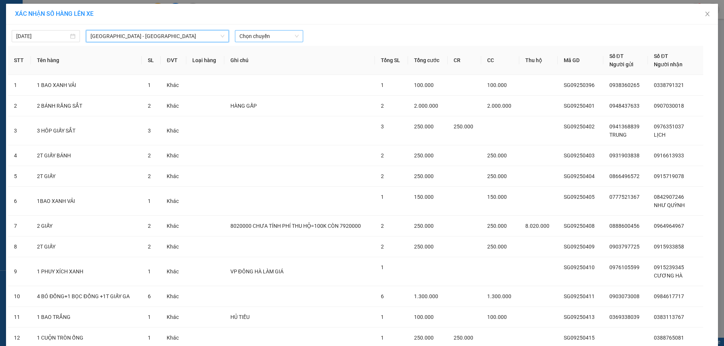
click at [275, 35] on span "Chọn chuyến" at bounding box center [268, 36] width 59 height 11
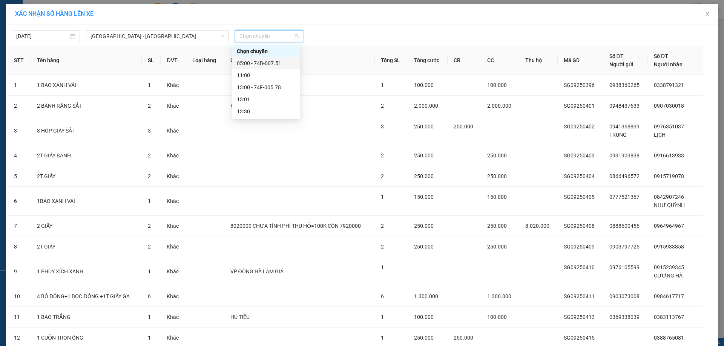
click at [268, 63] on div "05:00 - 74B-007.51" at bounding box center [266, 63] width 59 height 8
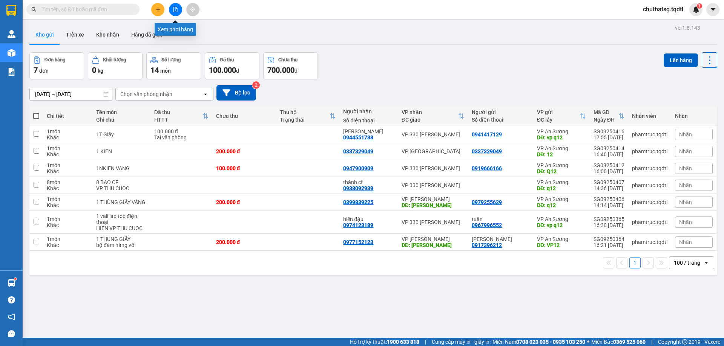
click at [173, 9] on button at bounding box center [175, 9] width 13 height 13
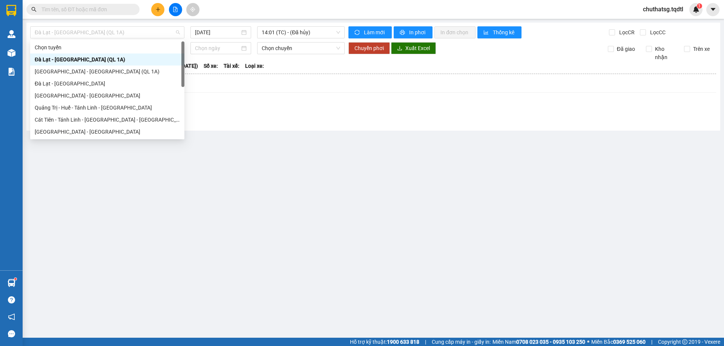
drag, startPoint x: 148, startPoint y: 32, endPoint x: 136, endPoint y: 69, distance: 38.7
click at [148, 32] on span "Đà Lạt - [GEOGRAPHIC_DATA] (QL 1A)" at bounding box center [107, 32] width 145 height 11
click at [61, 129] on div "[GEOGRAPHIC_DATA] - [GEOGRAPHIC_DATA]" at bounding box center [107, 132] width 145 height 8
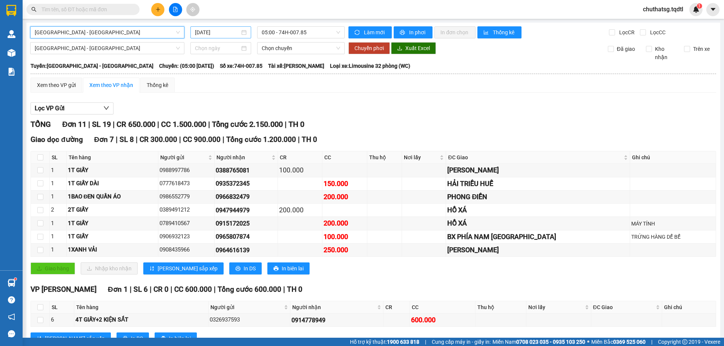
click at [230, 35] on input "[DATE]" at bounding box center [217, 32] width 45 height 8
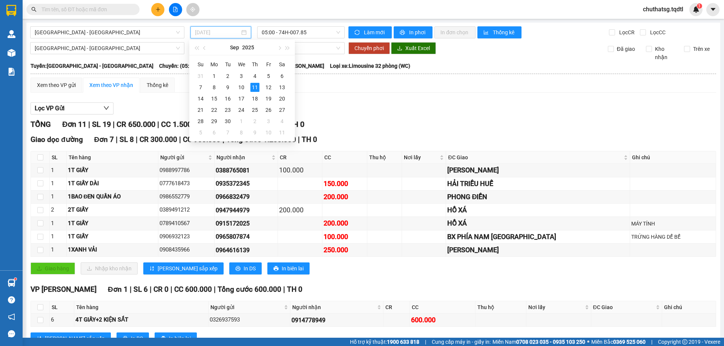
drag, startPoint x: 267, startPoint y: 86, endPoint x: 283, endPoint y: 40, distance: 48.5
click at [268, 85] on div "12" at bounding box center [268, 87] width 9 height 9
type input "[DATE]"
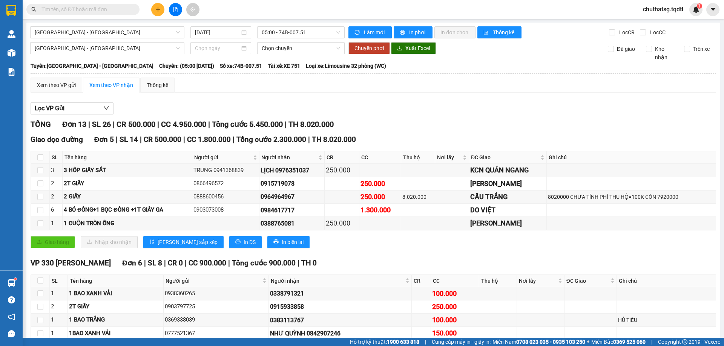
click at [116, 7] on input "text" at bounding box center [85, 9] width 89 height 8
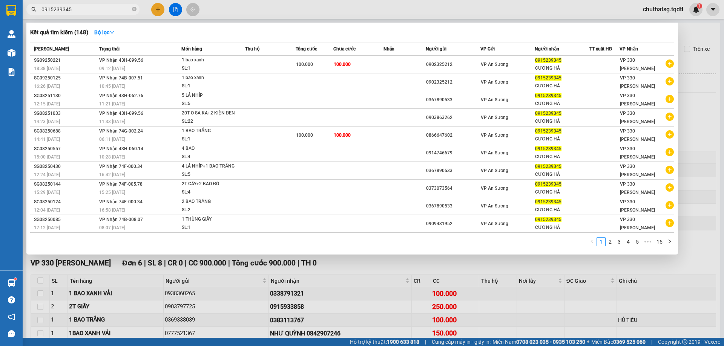
click at [102, 10] on input "0915239345" at bounding box center [85, 9] width 89 height 8
type input "0"
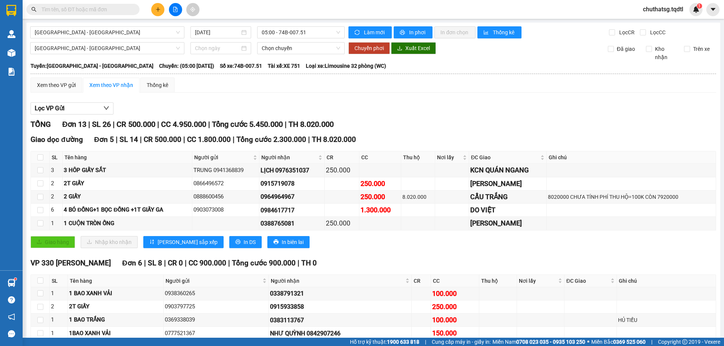
click at [126, 8] on input "text" at bounding box center [85, 9] width 89 height 8
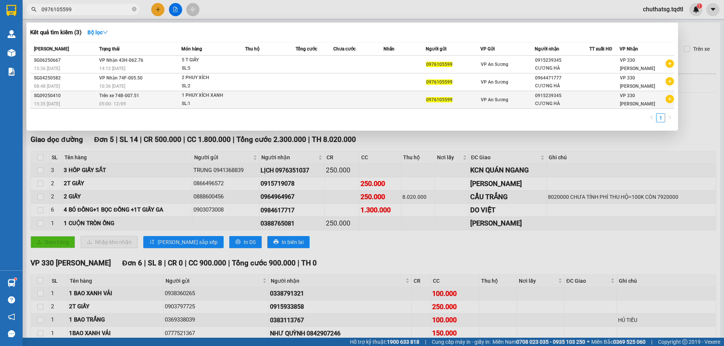
type input "0976105599"
click at [147, 99] on td "Trên xe 74B-007.51 05:00 [DATE]" at bounding box center [139, 100] width 84 height 18
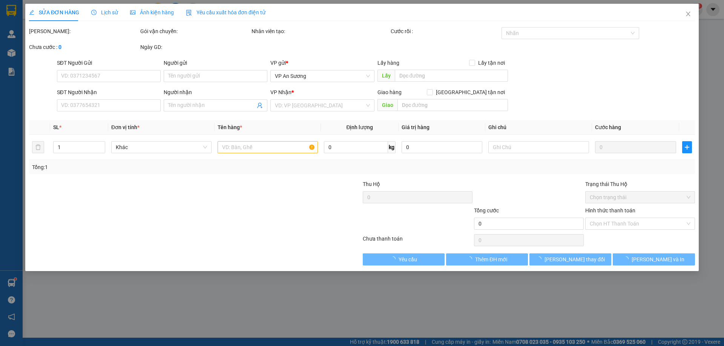
type input "0976105599"
type input "0915239345"
type input "CƯƠNG HÀ"
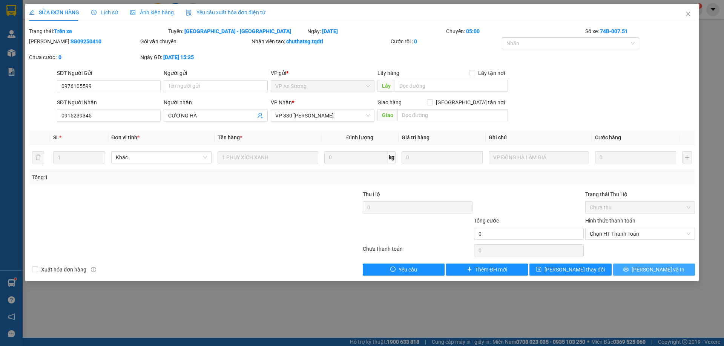
click at [628, 268] on icon "printer" at bounding box center [625, 269] width 5 height 5
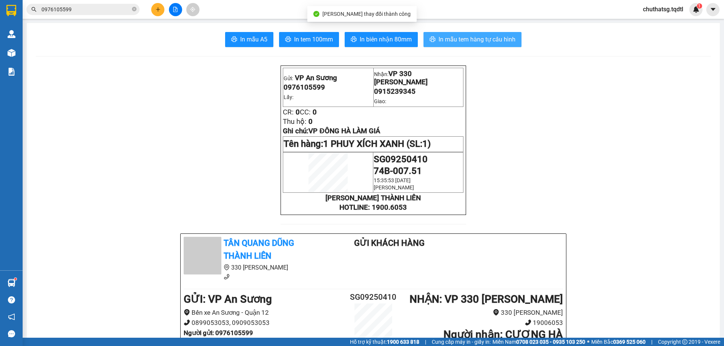
click at [476, 37] on span "In mẫu tem hàng tự cấu hình" at bounding box center [476, 39] width 77 height 9
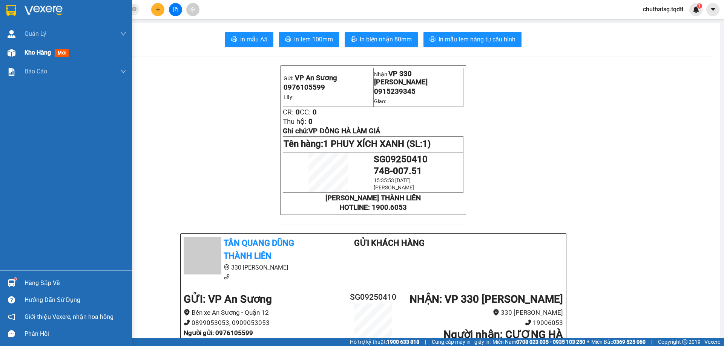
drag, startPoint x: 38, startPoint y: 50, endPoint x: 85, endPoint y: 51, distance: 46.8
click at [39, 50] on span "Kho hàng" at bounding box center [37, 52] width 26 height 7
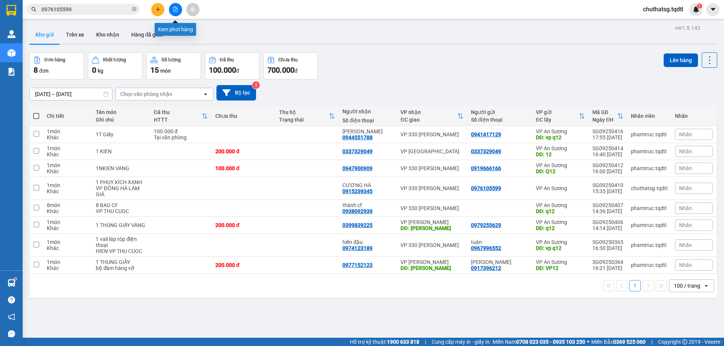
click at [174, 8] on icon "file-add" at bounding box center [175, 9] width 5 height 5
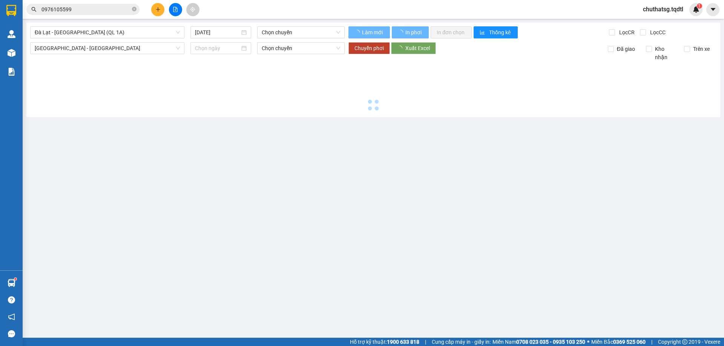
type input "[DATE]"
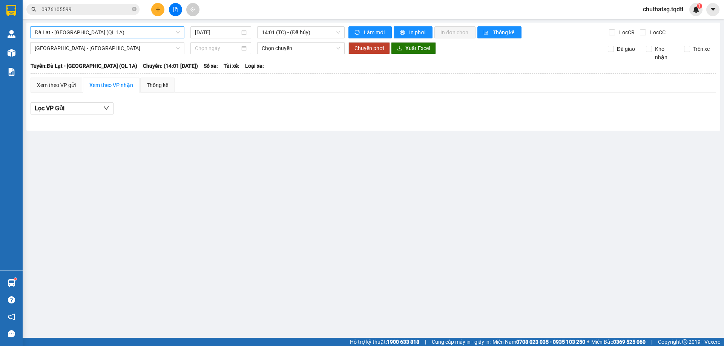
click at [118, 32] on span "Đà Lạt - [GEOGRAPHIC_DATA] (QL 1A)" at bounding box center [107, 32] width 145 height 11
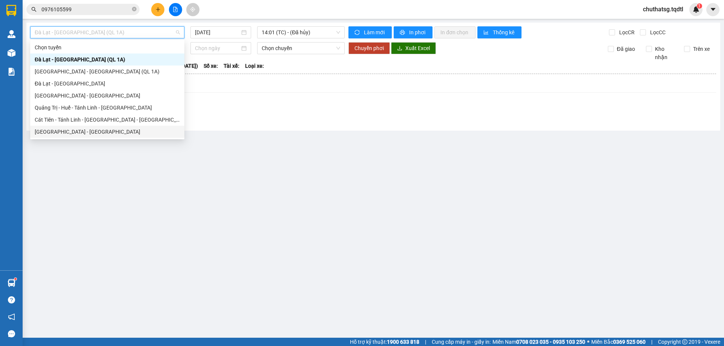
click at [63, 131] on div "[GEOGRAPHIC_DATA] - [GEOGRAPHIC_DATA]" at bounding box center [107, 132] width 145 height 8
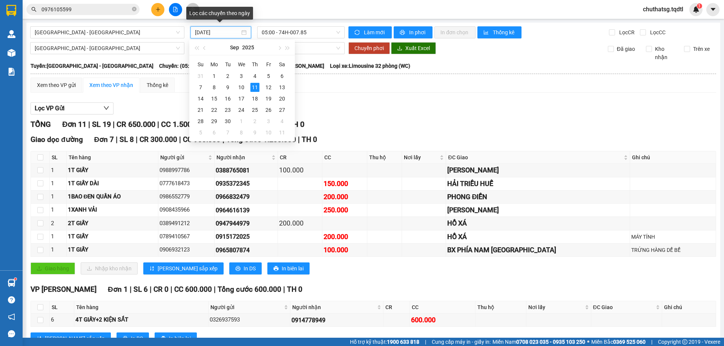
click at [227, 31] on input "[DATE]" at bounding box center [217, 32] width 45 height 8
drag, startPoint x: 268, startPoint y: 86, endPoint x: 303, endPoint y: 48, distance: 51.7
click at [268, 83] on td "12" at bounding box center [269, 87] width 14 height 11
type input "[DATE]"
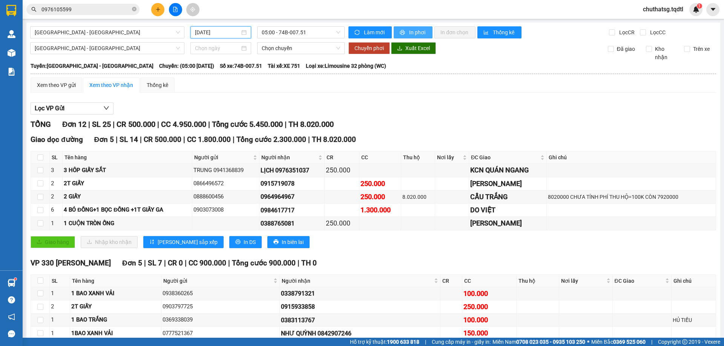
click at [402, 30] on span "printer" at bounding box center [402, 33] width 6 height 6
click at [159, 15] on button at bounding box center [157, 9] width 13 height 13
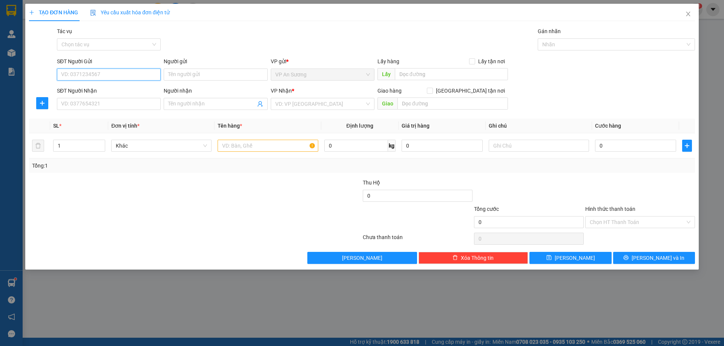
click at [116, 77] on input "SĐT Người Gửi" at bounding box center [109, 75] width 104 height 12
type input "0918176638"
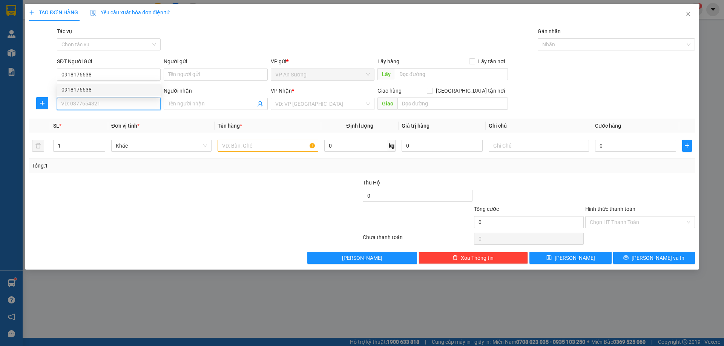
click at [95, 102] on input "SĐT Người Nhận" at bounding box center [109, 104] width 104 height 12
click at [92, 118] on div "0948741007" at bounding box center [108, 119] width 95 height 8
type input "0948741007"
type input "QUẢNG TRỊ"
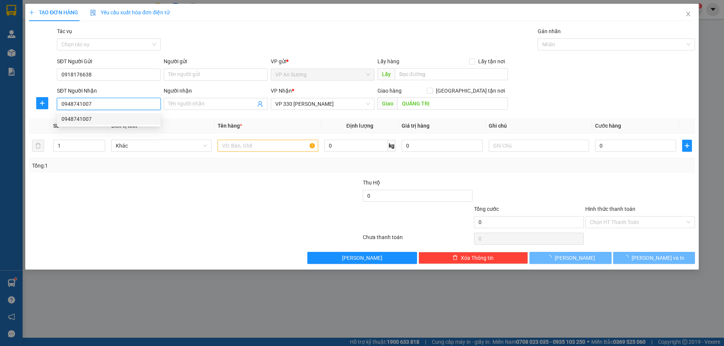
type input "300.000"
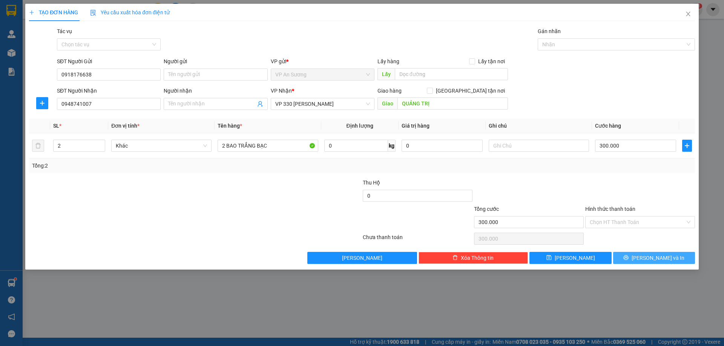
click at [683, 256] on button "[PERSON_NAME] và In" at bounding box center [654, 258] width 82 height 12
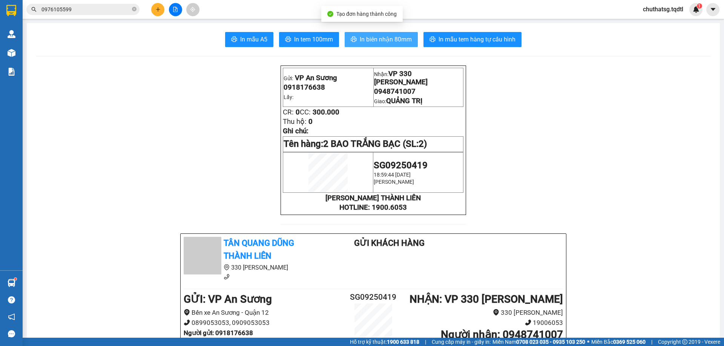
click at [344, 38] on button "In biên nhận 80mm" at bounding box center [380, 39] width 73 height 15
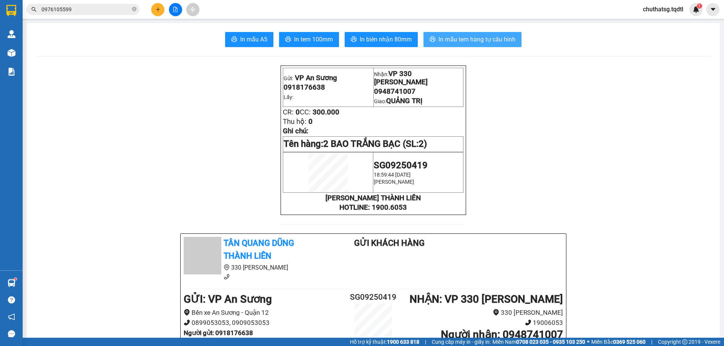
click at [488, 34] on button "In mẫu tem hàng tự cấu hình" at bounding box center [472, 39] width 98 height 15
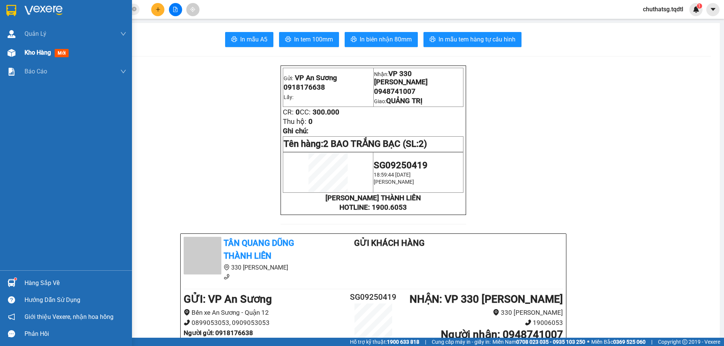
click at [58, 57] on span "mới" at bounding box center [62, 53] width 14 height 8
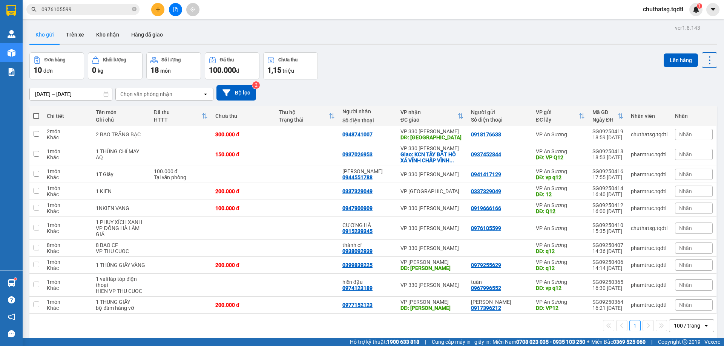
click at [177, 15] on button at bounding box center [175, 9] width 13 height 13
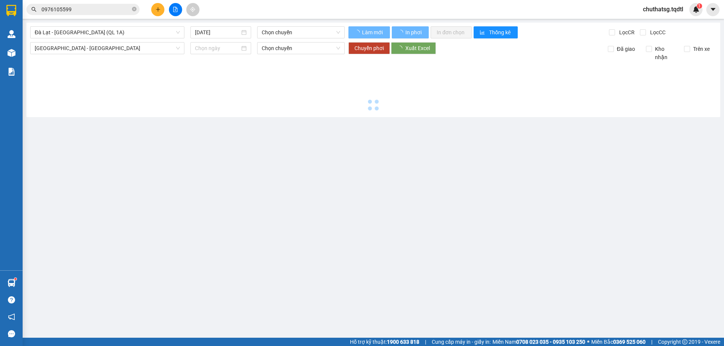
type input "[DATE]"
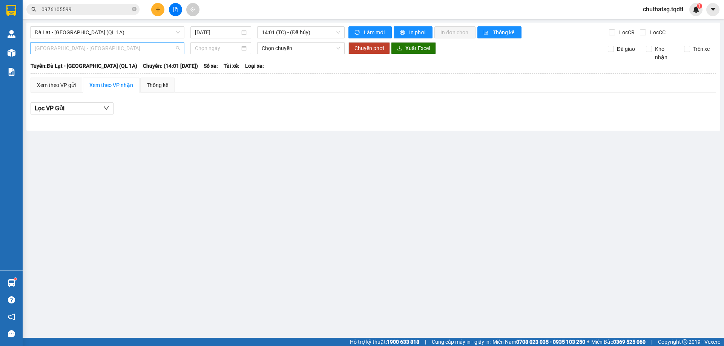
click at [144, 50] on span "[GEOGRAPHIC_DATA] - [GEOGRAPHIC_DATA]" at bounding box center [107, 48] width 145 height 11
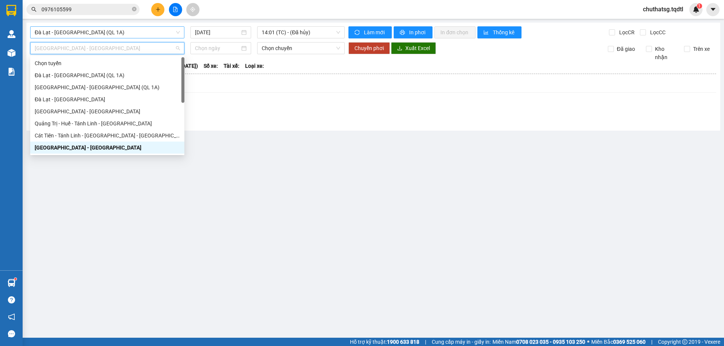
click at [153, 33] on span "Đà Lạt - [GEOGRAPHIC_DATA] (QL 1A)" at bounding box center [107, 32] width 145 height 11
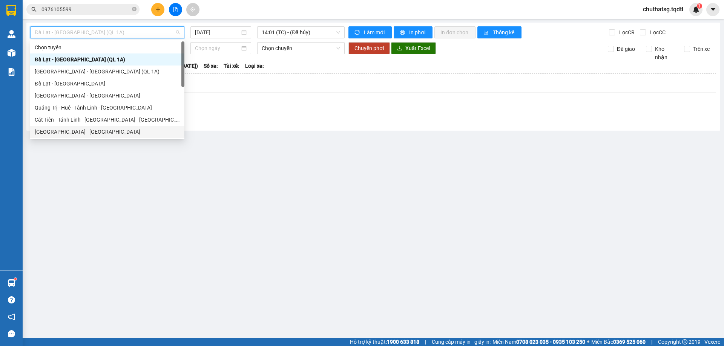
click at [96, 130] on div "[GEOGRAPHIC_DATA] - [GEOGRAPHIC_DATA]" at bounding box center [107, 132] width 145 height 8
type input "[DATE]"
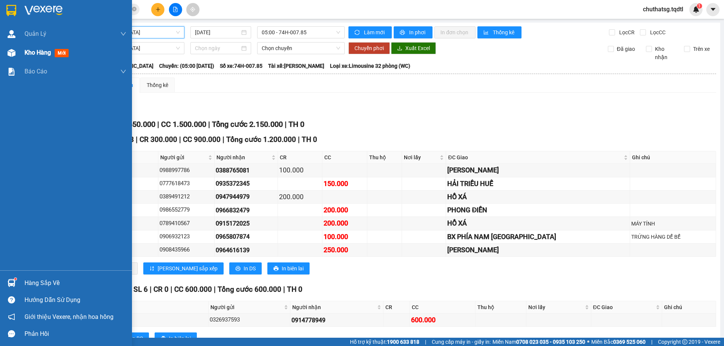
click at [20, 54] on div "Kho hàng mới" at bounding box center [66, 52] width 132 height 19
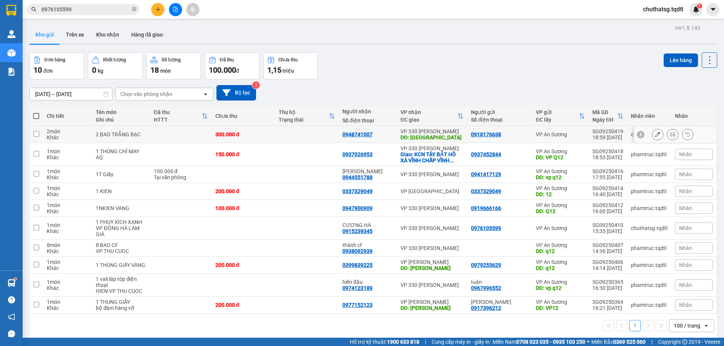
click at [41, 133] on td at bounding box center [36, 134] width 14 height 17
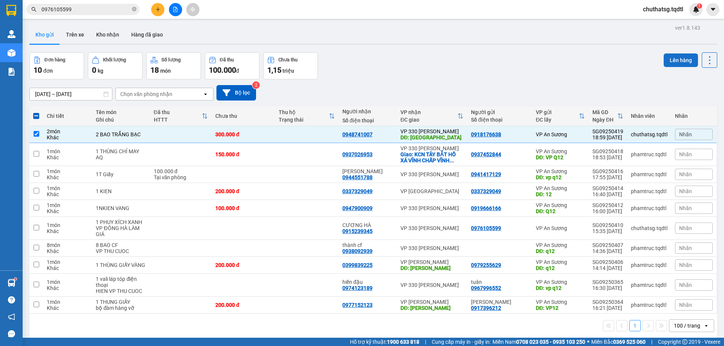
click at [670, 63] on button "Lên hàng" at bounding box center [680, 61] width 34 height 14
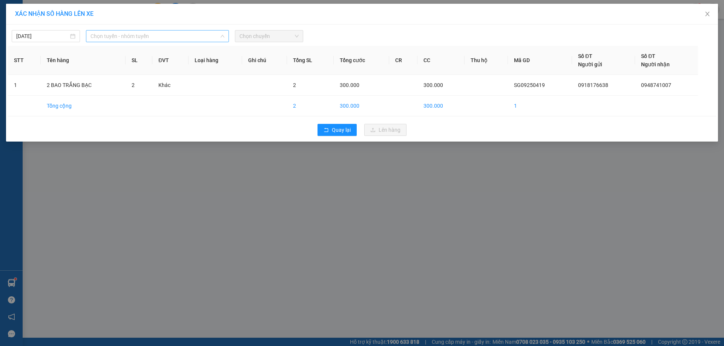
click at [189, 34] on span "Chọn tuyến - nhóm tuyến" at bounding box center [157, 36] width 134 height 11
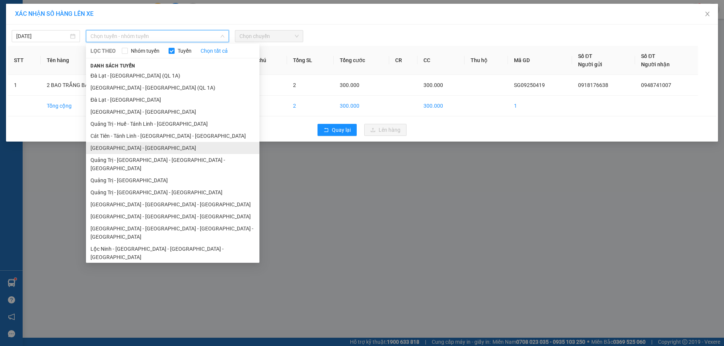
click at [141, 149] on li "[GEOGRAPHIC_DATA] - [GEOGRAPHIC_DATA]" at bounding box center [172, 148] width 173 height 12
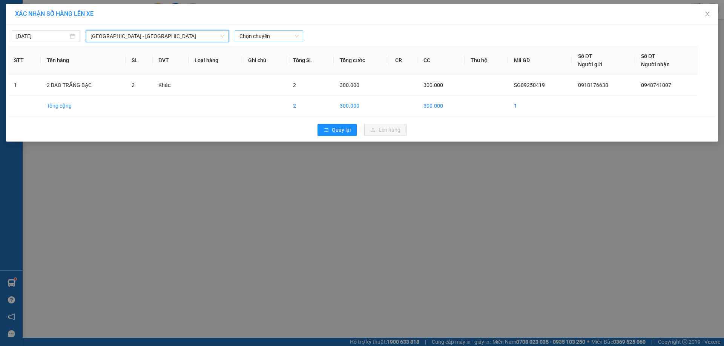
click at [269, 37] on span "Chọn chuyến" at bounding box center [268, 36] width 59 height 11
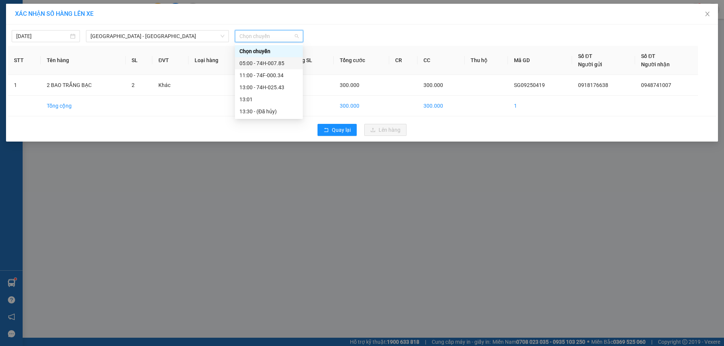
click at [281, 67] on div "05:00 - 74H-007.85" at bounding box center [268, 63] width 59 height 8
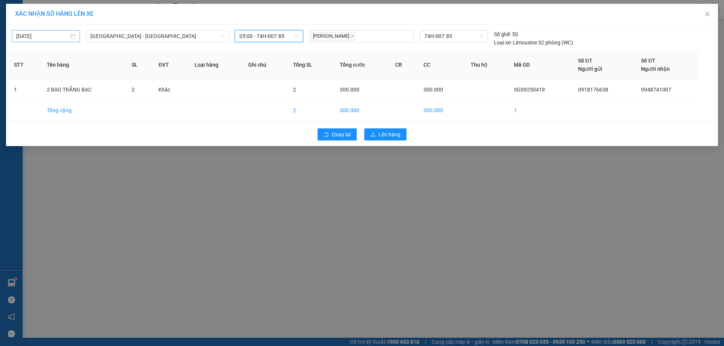
click at [50, 33] on input "[DATE]" at bounding box center [42, 36] width 52 height 8
click at [93, 91] on div "12" at bounding box center [90, 91] width 9 height 9
type input "[DATE]"
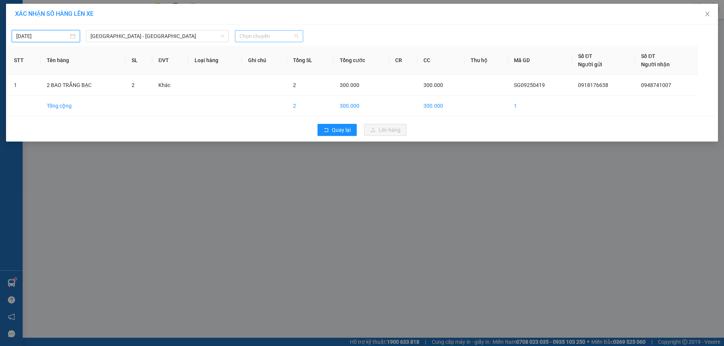
click at [271, 41] on span "Chọn chuyến" at bounding box center [268, 36] width 59 height 11
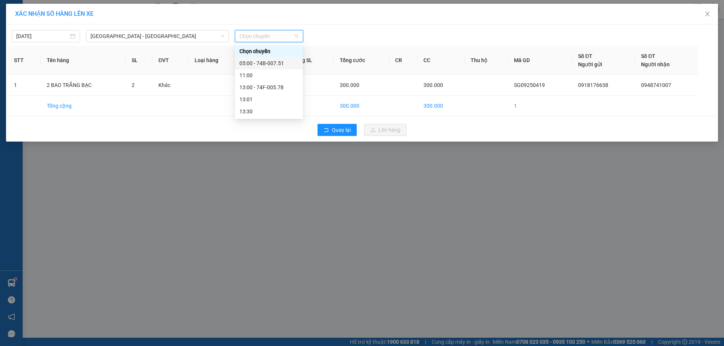
click at [271, 67] on div "05:00 - 74B-007.51" at bounding box center [269, 63] width 68 height 12
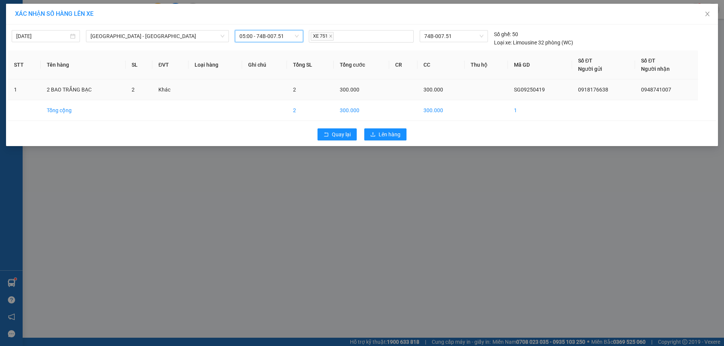
click at [579, 94] on td "0918176638" at bounding box center [603, 90] width 63 height 21
click at [370, 130] on button "Lên hàng" at bounding box center [385, 135] width 42 height 12
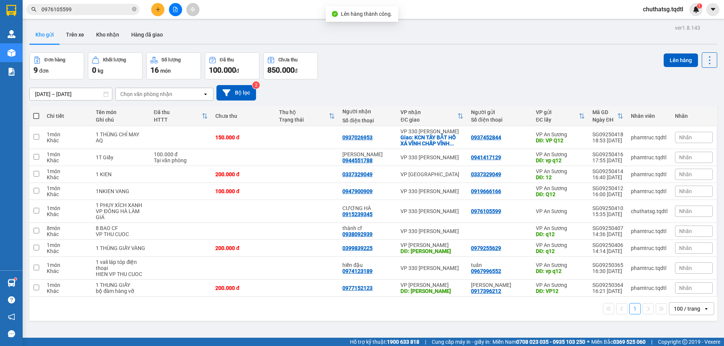
click at [173, 13] on button at bounding box center [175, 9] width 13 height 13
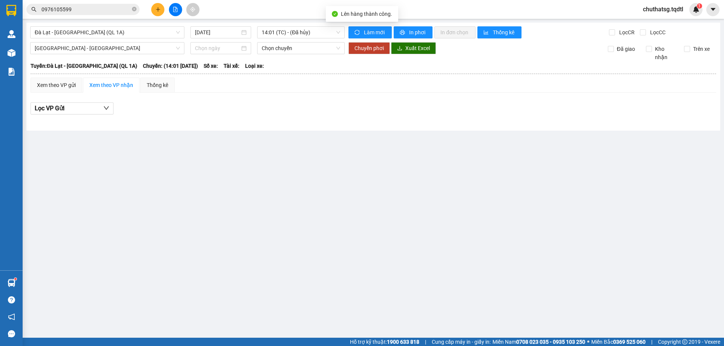
click at [118, 38] on div "[GEOGRAPHIC_DATA] - [GEOGRAPHIC_DATA] (QL 1A) [DATE] 14:01 (TC) - (Đã hủy) Làm …" at bounding box center [372, 77] width 693 height 108
click at [120, 36] on span "Đà Lạt - [GEOGRAPHIC_DATA] (QL 1A)" at bounding box center [107, 32] width 145 height 11
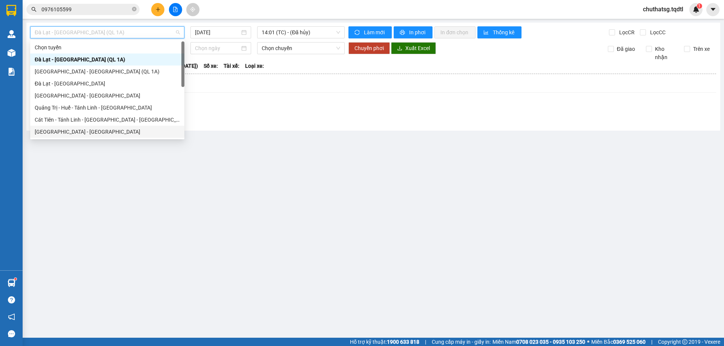
click at [84, 136] on div "[GEOGRAPHIC_DATA] - [GEOGRAPHIC_DATA]" at bounding box center [107, 132] width 145 height 8
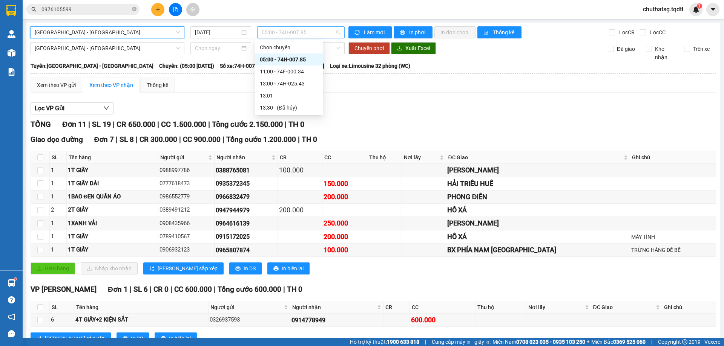
click at [294, 34] on span "05:00 - 74H-007.85" at bounding box center [301, 32] width 78 height 11
click at [218, 34] on input "[DATE]" at bounding box center [217, 32] width 45 height 8
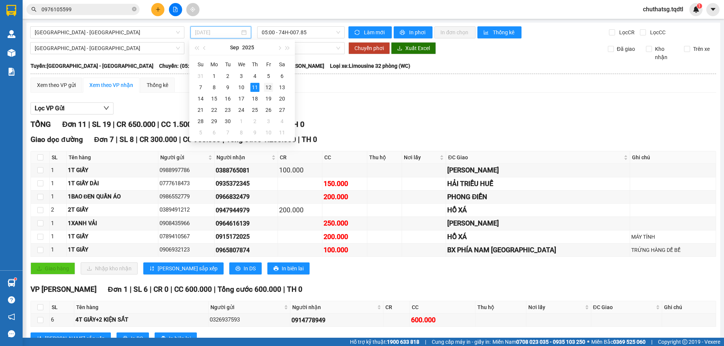
click at [274, 90] on td "12" at bounding box center [269, 87] width 14 height 11
type input "[DATE]"
